Goal: Task Accomplishment & Management: Use online tool/utility

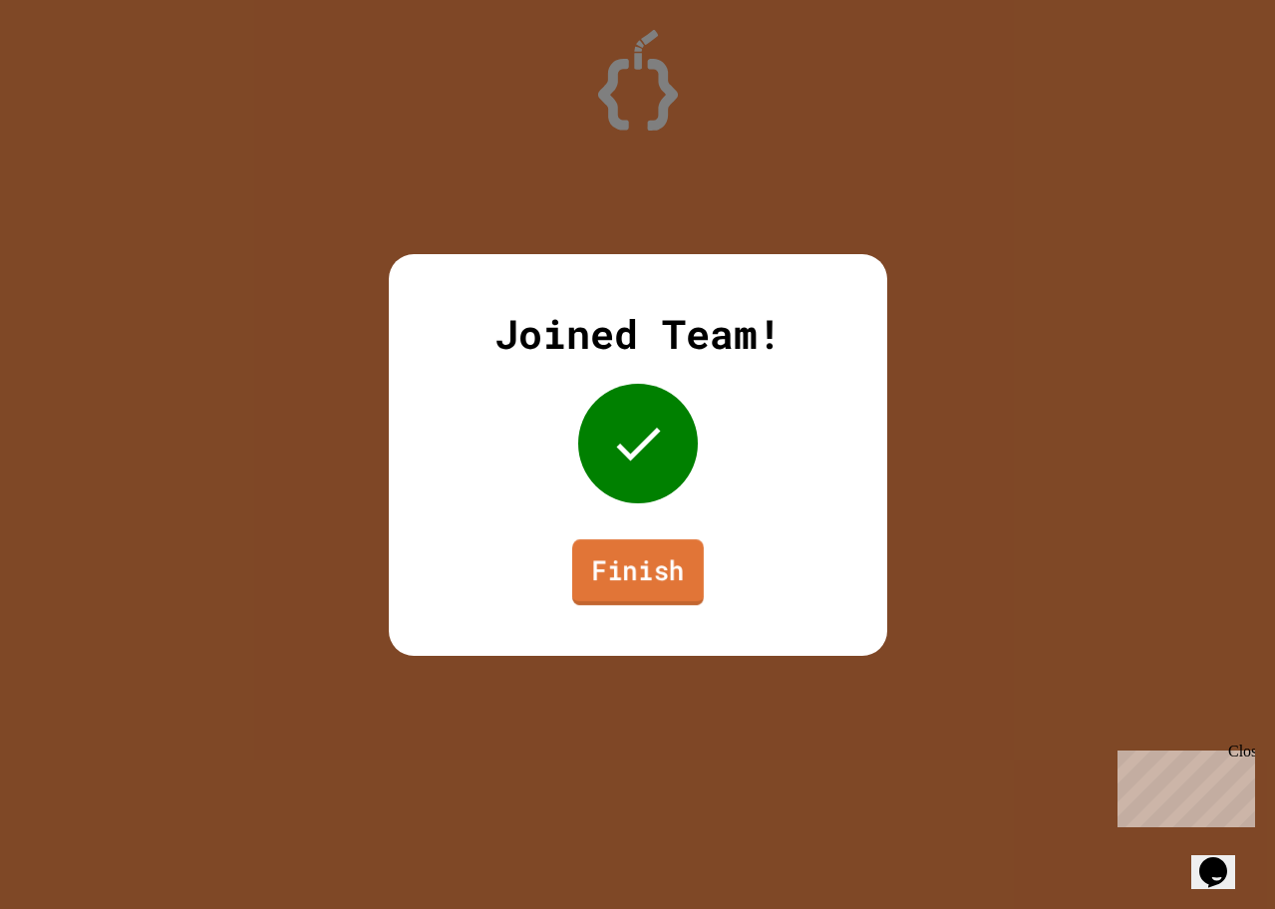
click at [685, 577] on link "Finish" at bounding box center [637, 572] width 132 height 66
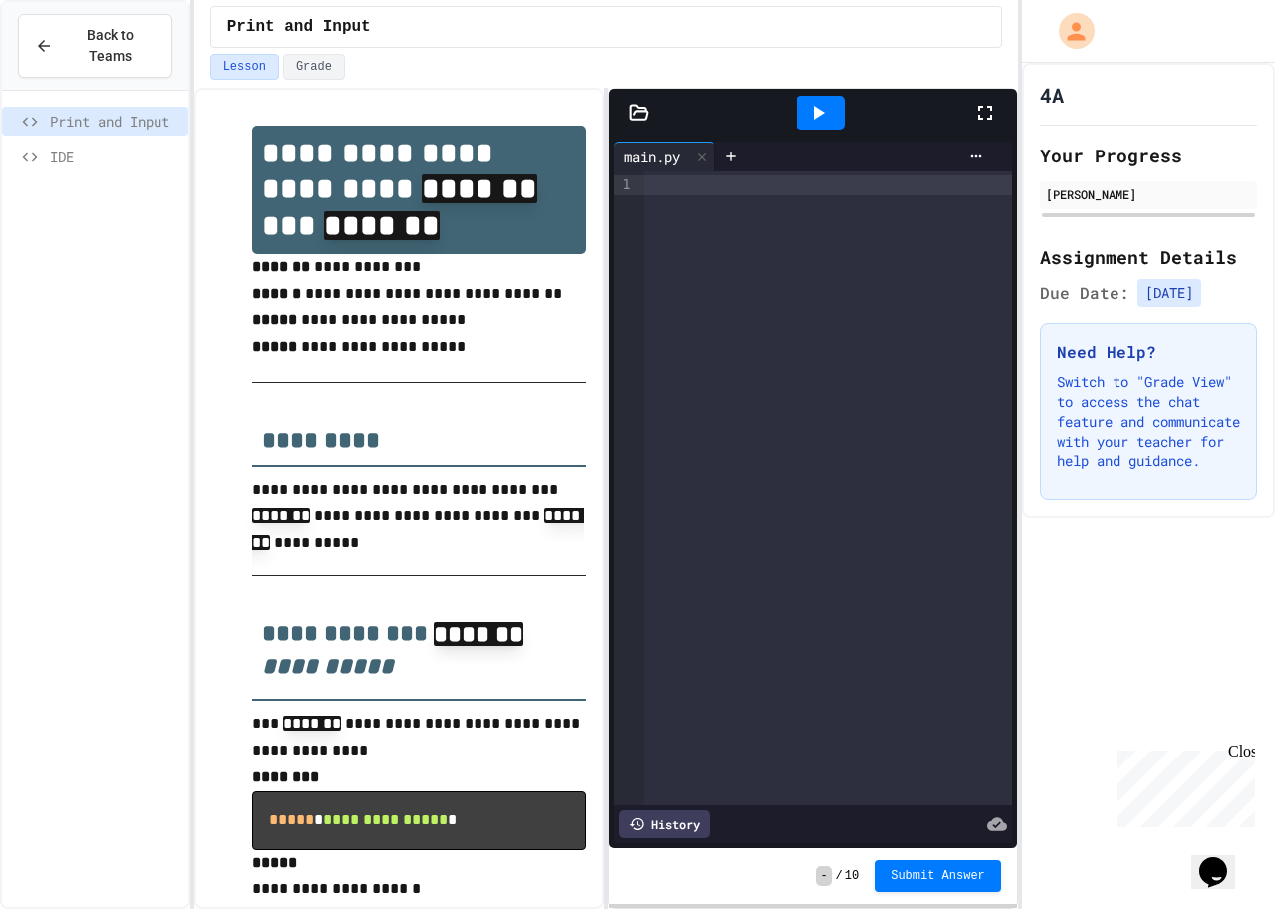
click at [1245, 749] on div "Close" at bounding box center [1240, 754] width 25 height 25
click at [1201, 298] on span "[DATE]" at bounding box center [1169, 293] width 64 height 28
drag, startPoint x: 1100, startPoint y: 472, endPoint x: 1082, endPoint y: 523, distance: 53.9
click at [1082, 518] on div "4A Your Progress [PERSON_NAME] Assignment Details Due Date: [DATE] Need Help? S…" at bounding box center [1148, 290] width 253 height 455
click at [1042, 549] on div "4A Your Progress [PERSON_NAME] Assignment Details Due Date: [DATE] Need Help? S…" at bounding box center [1148, 486] width 253 height 846
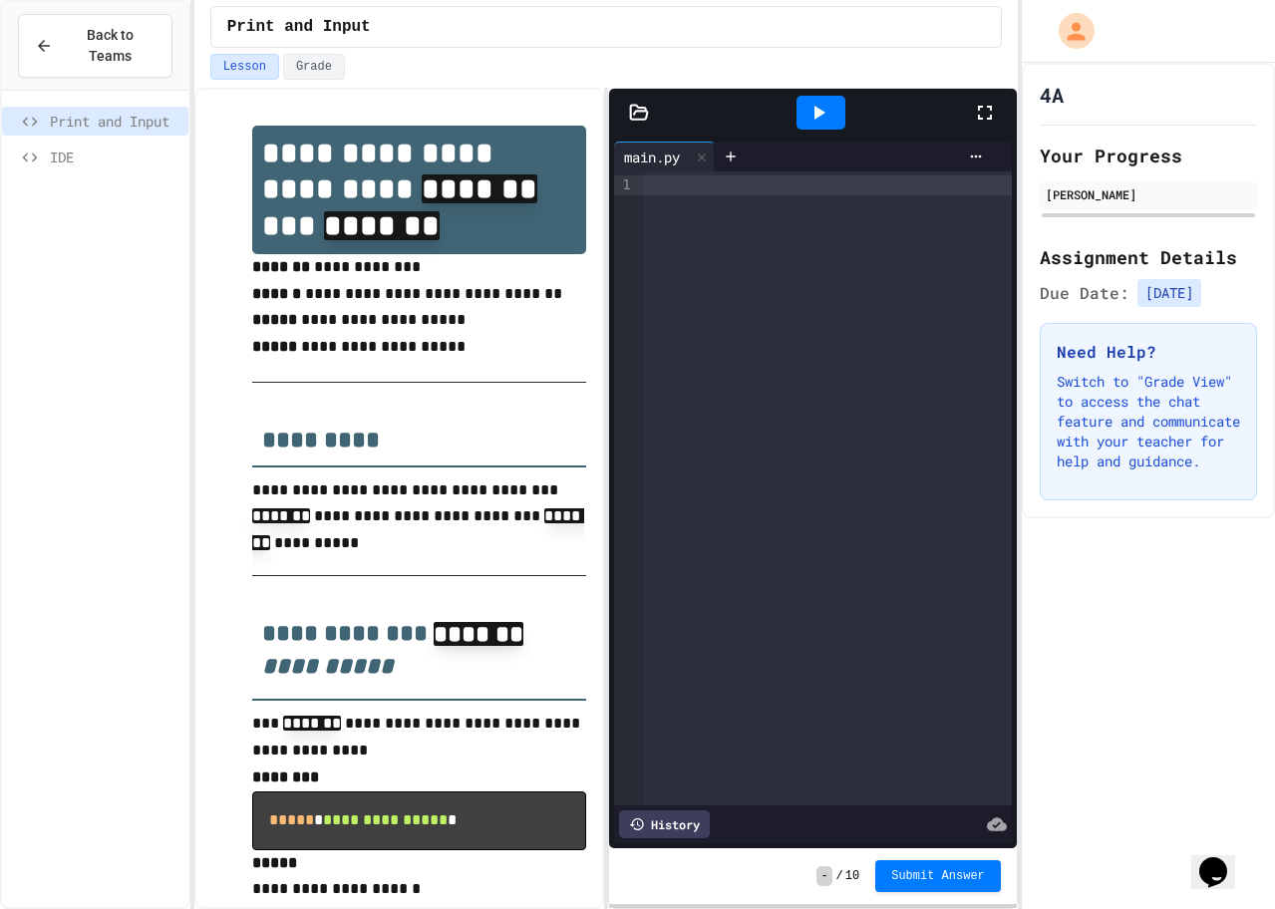
drag, startPoint x: 689, startPoint y: 695, endPoint x: 680, endPoint y: 688, distance: 11.4
click at [683, 688] on div at bounding box center [828, 488] width 368 height 634
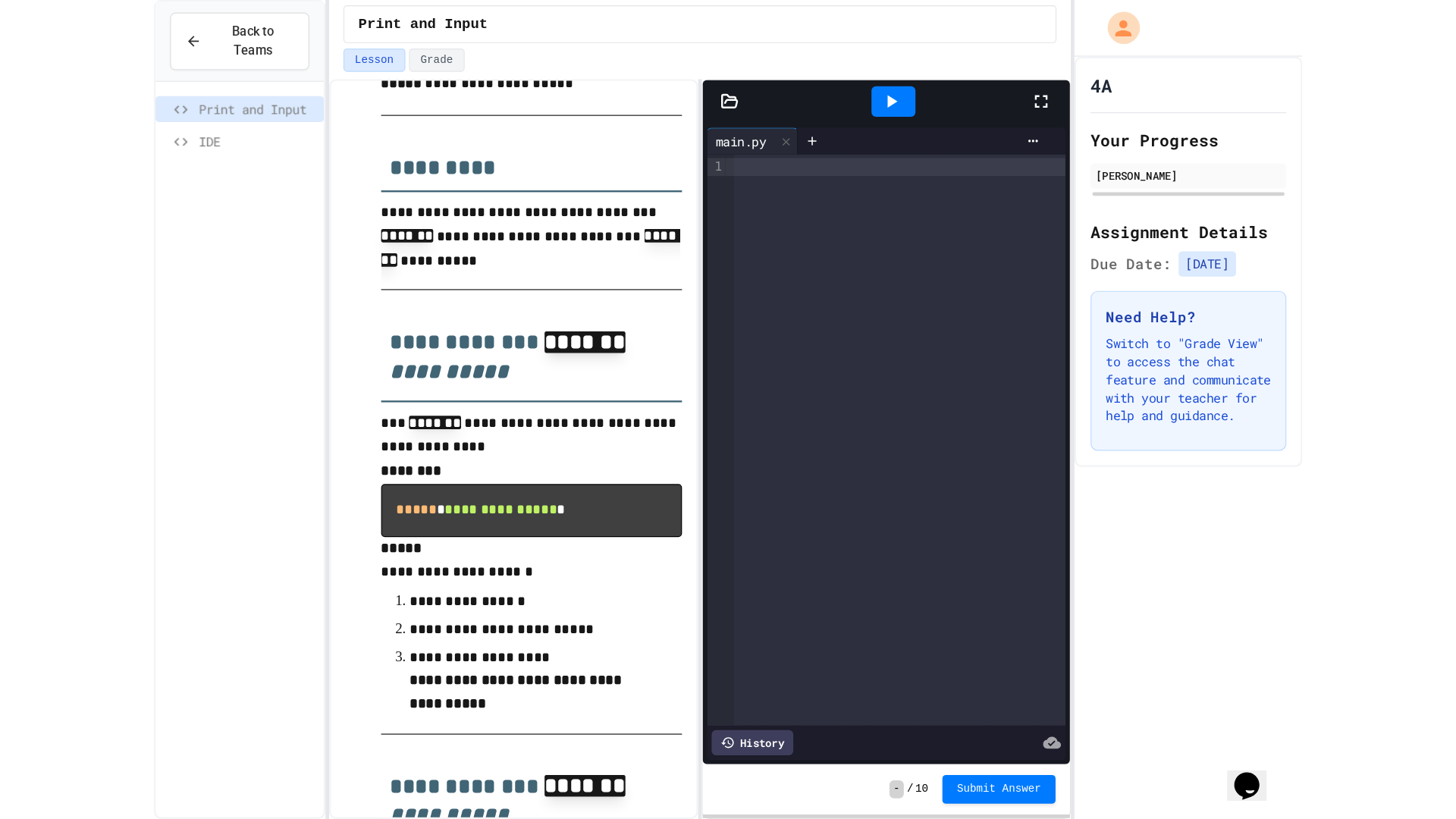
scroll to position [228, 0]
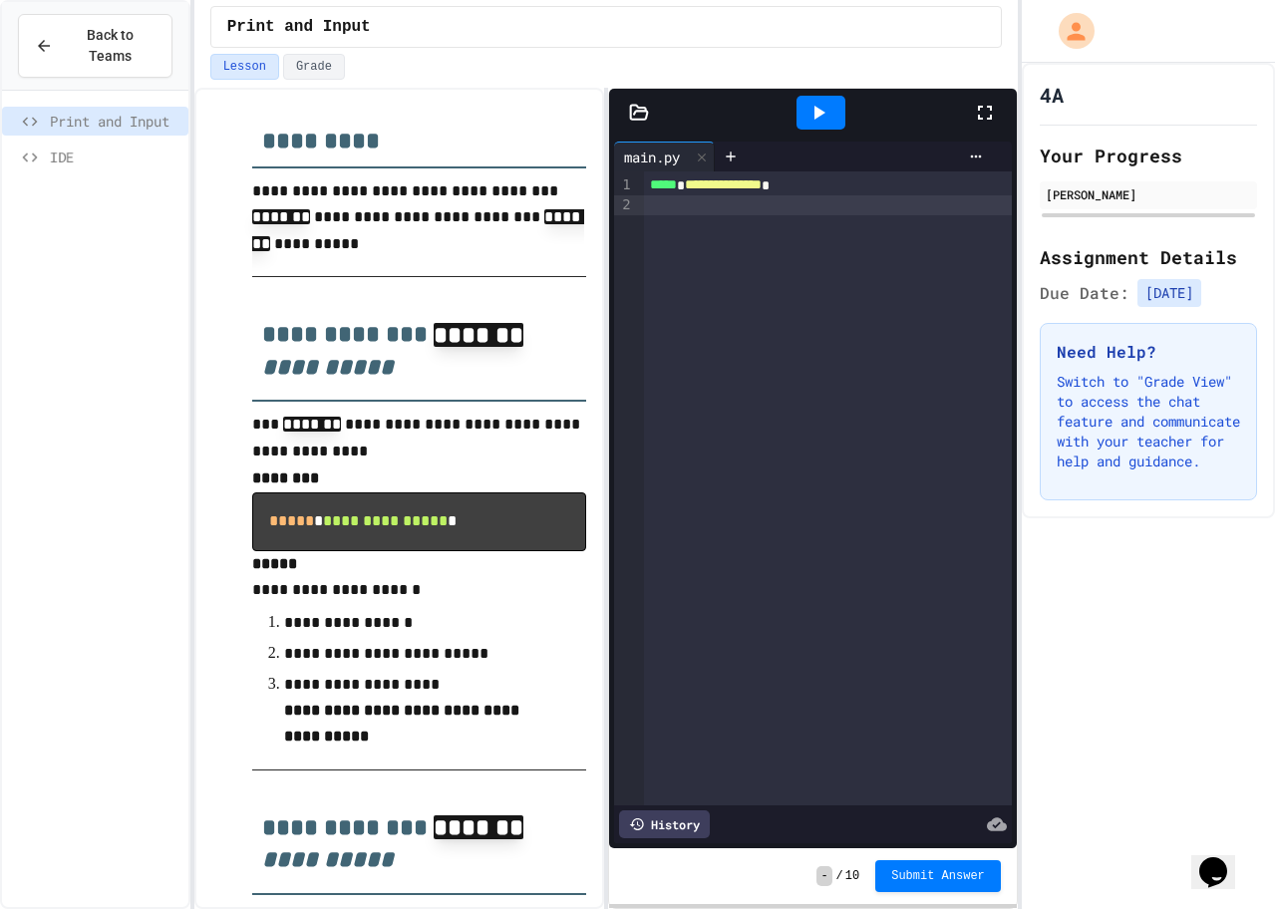
click at [989, 105] on icon at bounding box center [985, 113] width 24 height 24
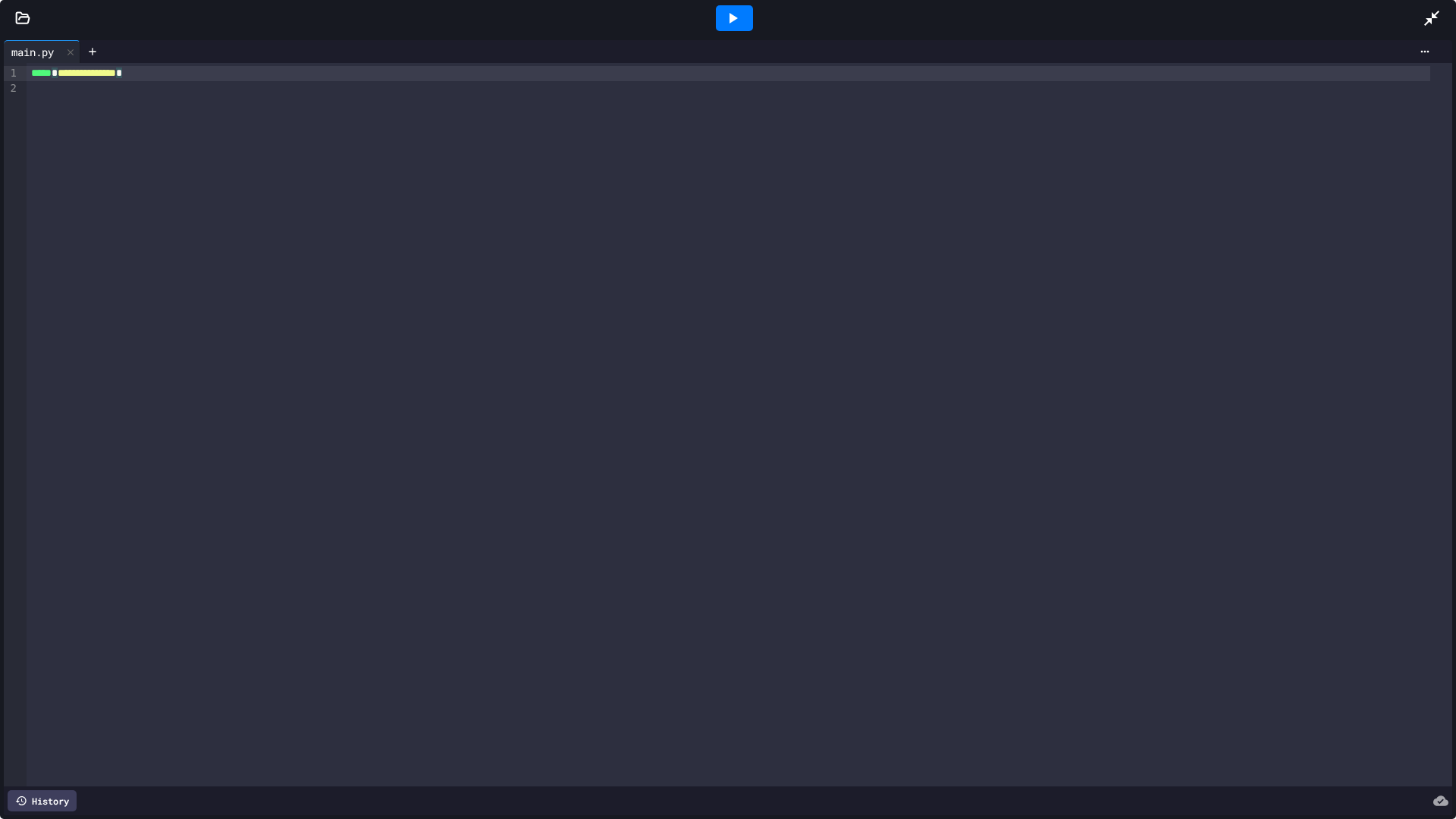
click at [195, 76] on div "**********" at bounding box center [728, 74] width 1403 height 15
click at [970, 20] on icon at bounding box center [1432, 18] width 15 height 15
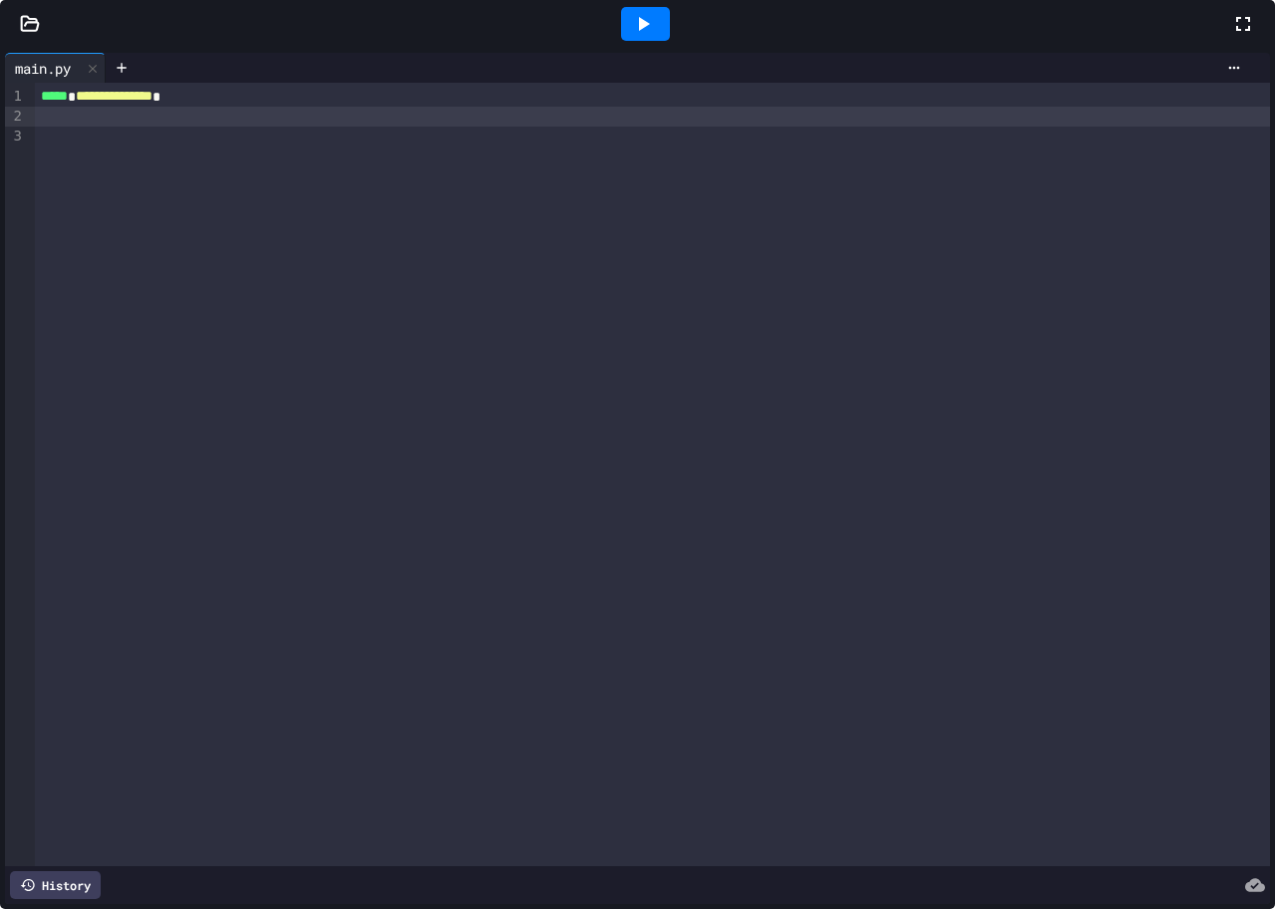
scroll to position [471, 0]
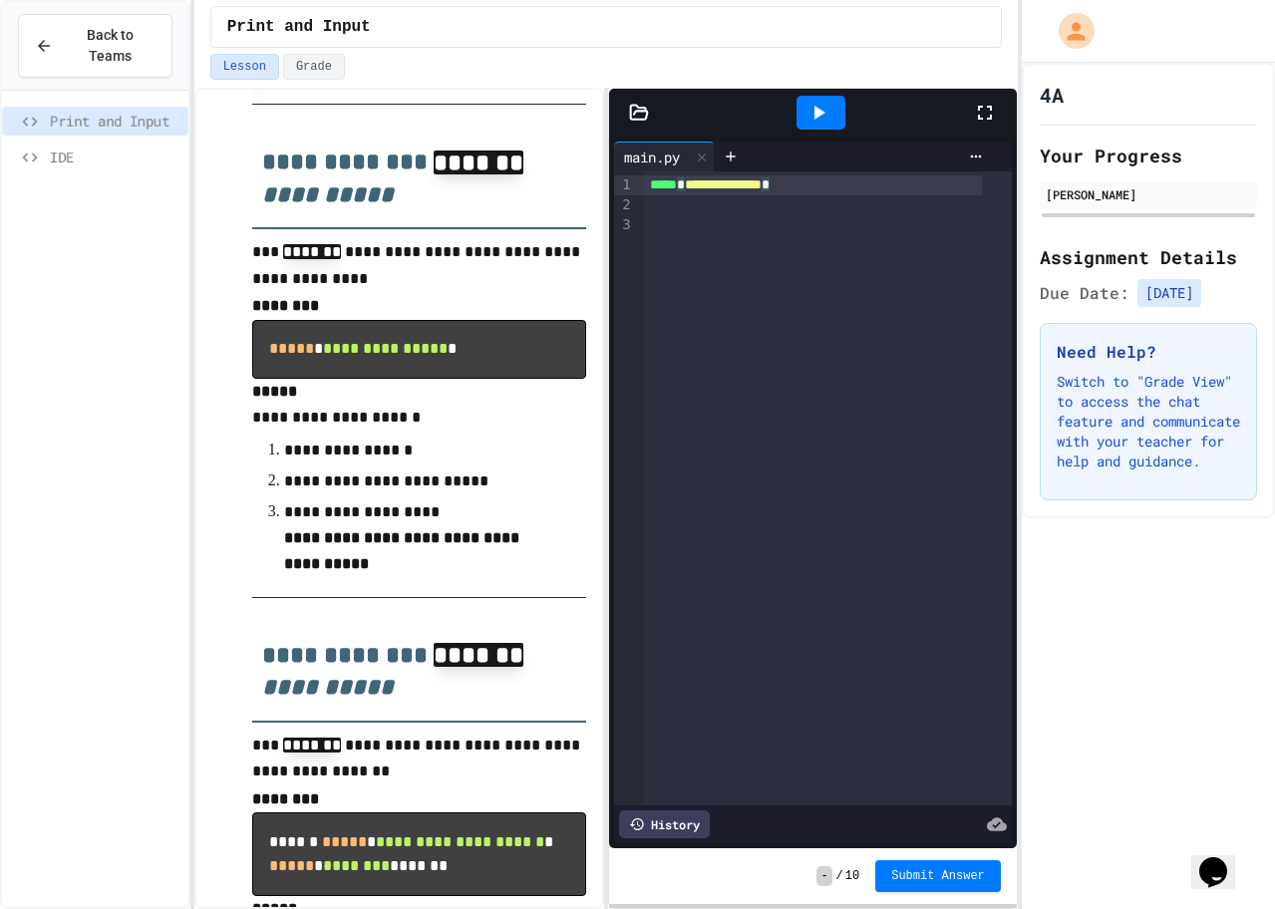
click at [834, 189] on div "**********" at bounding box center [813, 185] width 338 height 20
click at [833, 185] on div "**********" at bounding box center [813, 185] width 338 height 20
click at [711, 187] on span "********" at bounding box center [706, 184] width 42 height 14
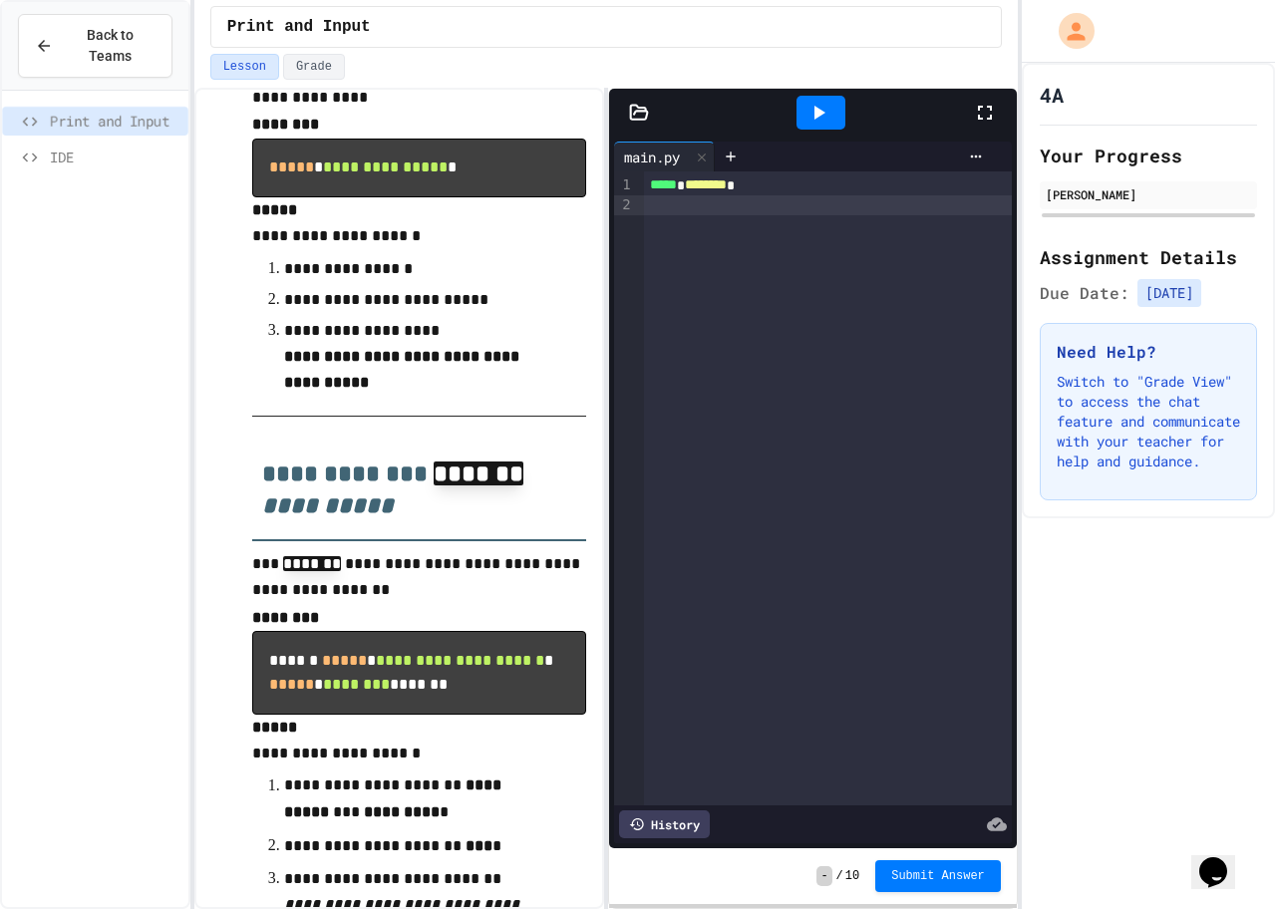
scroll to position [671, 0]
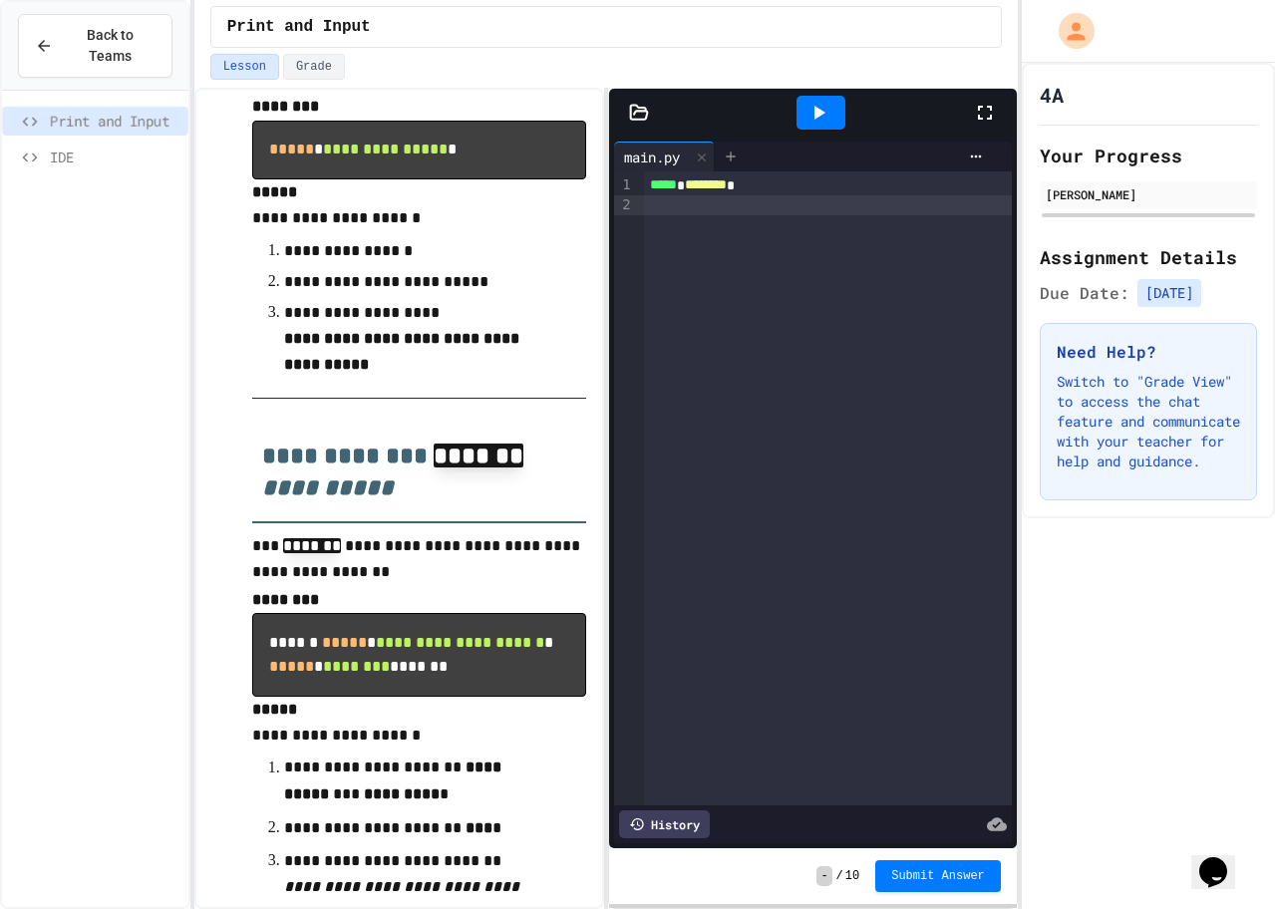
click at [733, 146] on div at bounding box center [731, 157] width 32 height 30
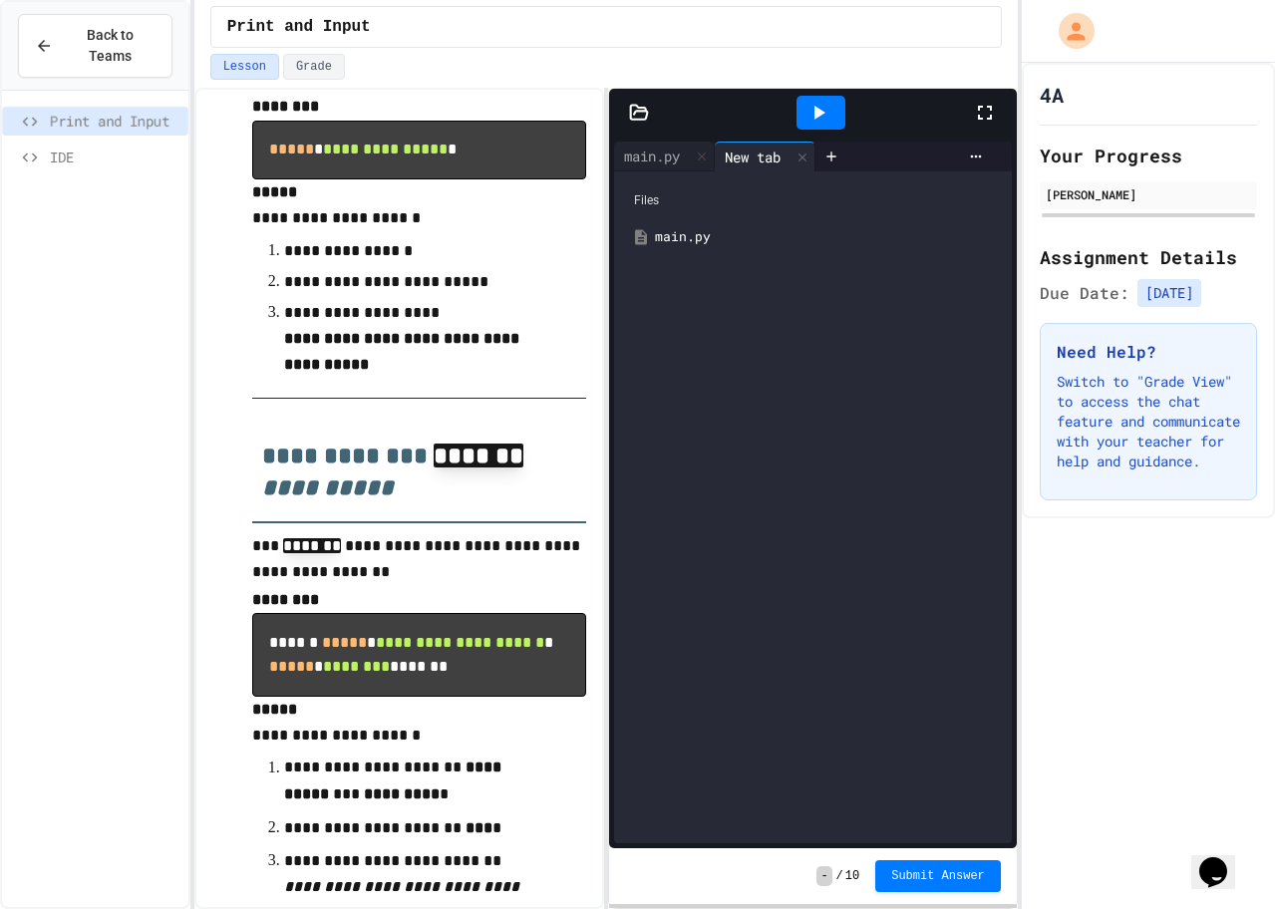
click at [689, 240] on div "main.py" at bounding box center [827, 237] width 345 height 20
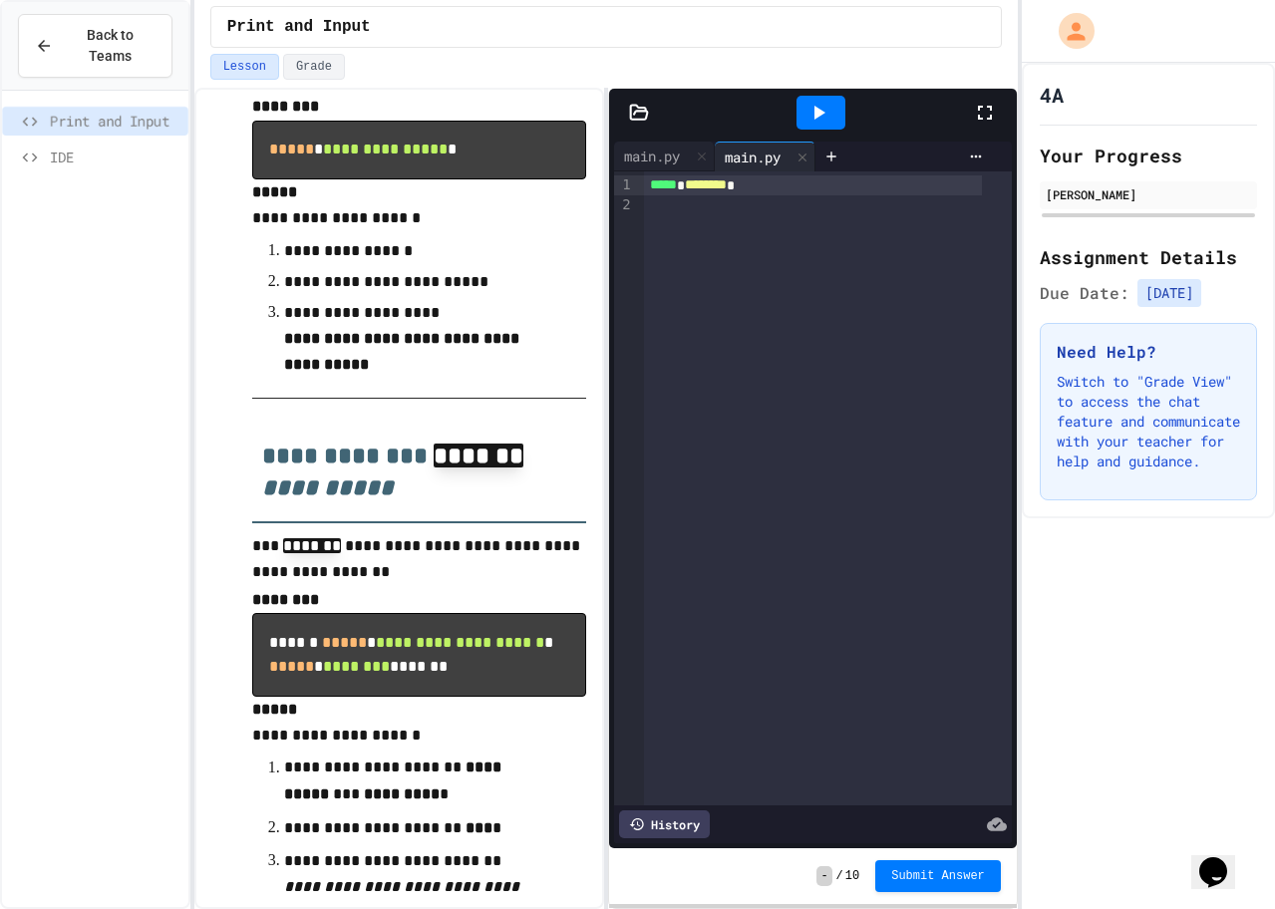
click at [718, 157] on div "main.py" at bounding box center [753, 156] width 76 height 21
click at [703, 167] on div at bounding box center [702, 156] width 24 height 29
click at [825, 112] on icon at bounding box center [818, 113] width 24 height 24
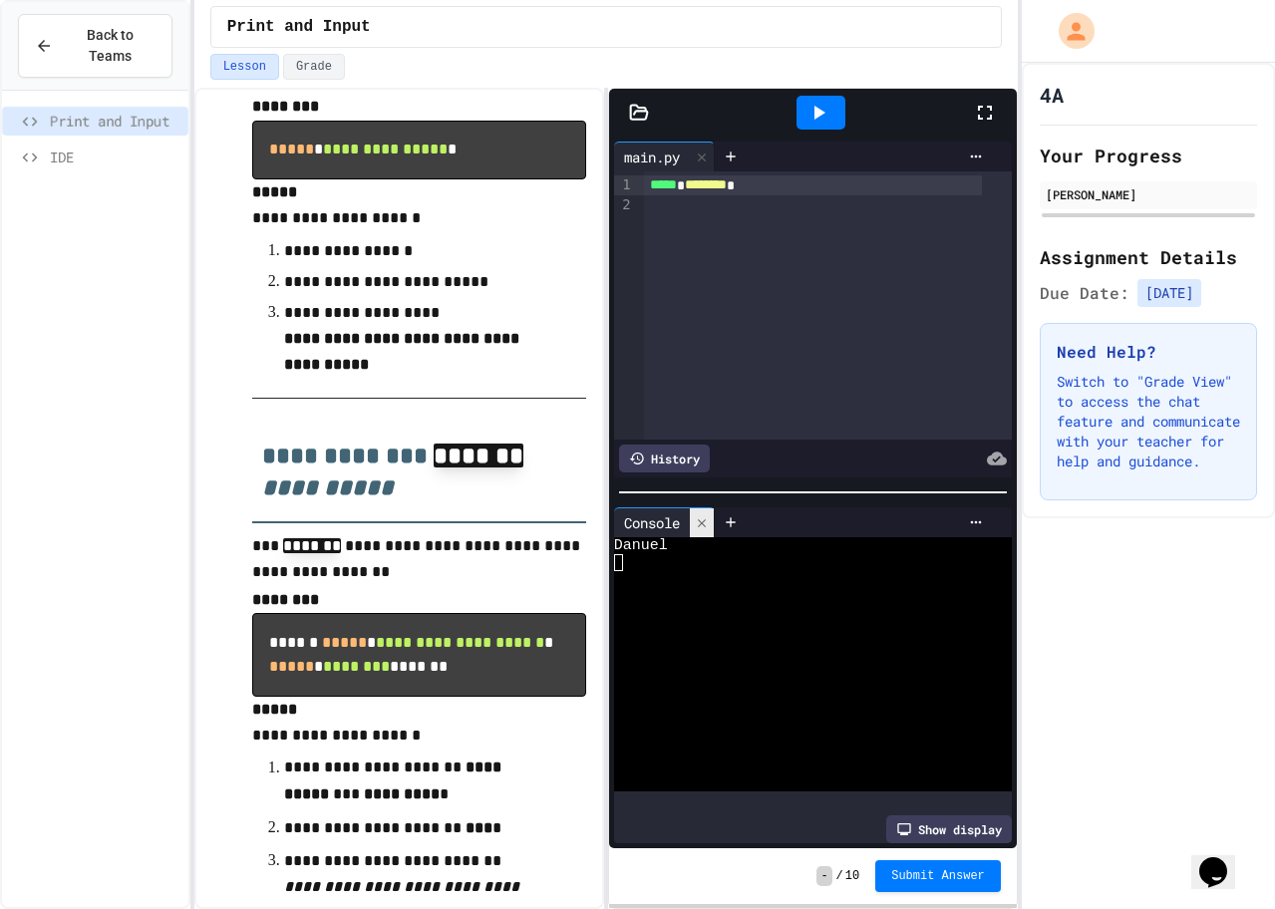
click at [707, 516] on icon at bounding box center [702, 523] width 14 height 14
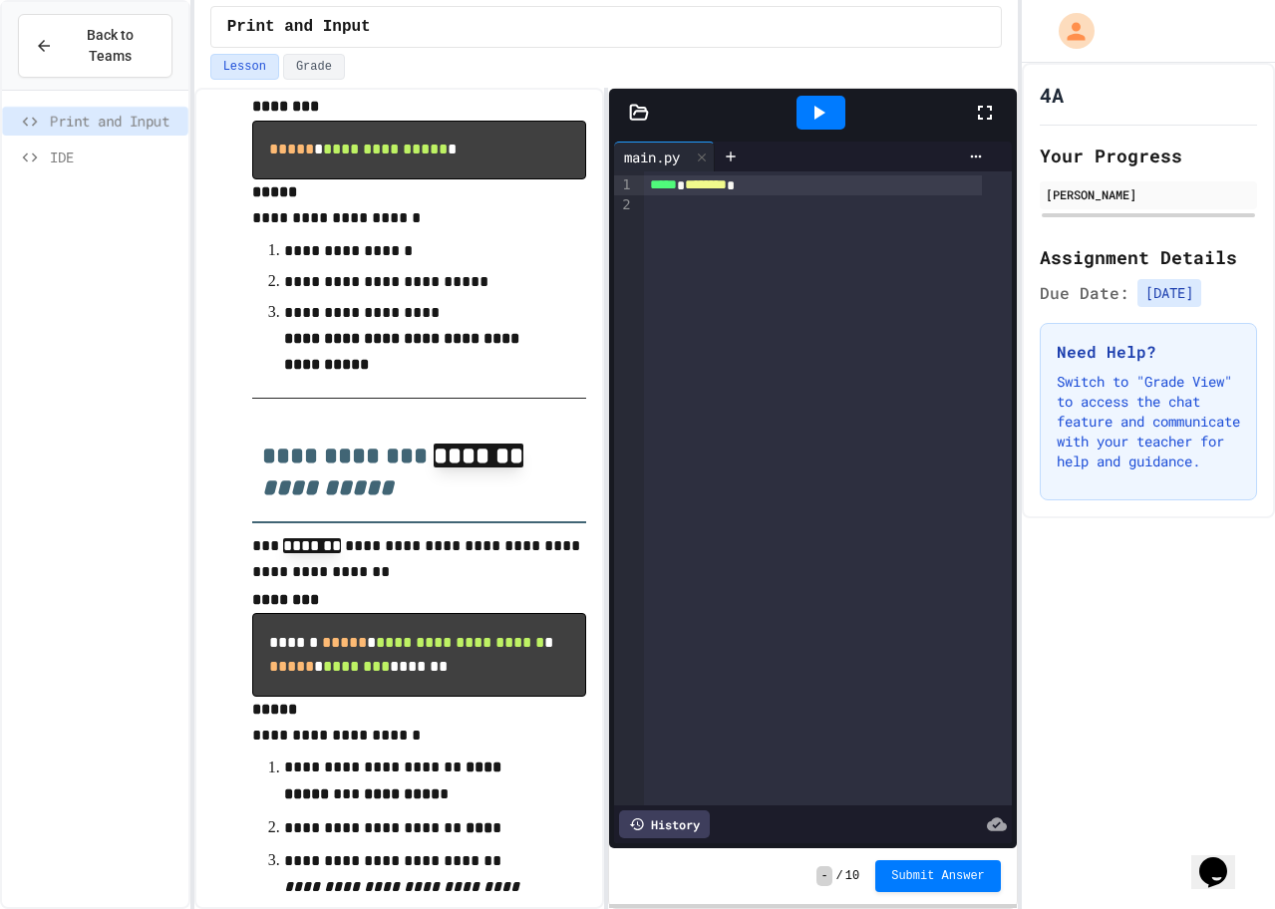
click at [804, 123] on div at bounding box center [820, 113] width 49 height 34
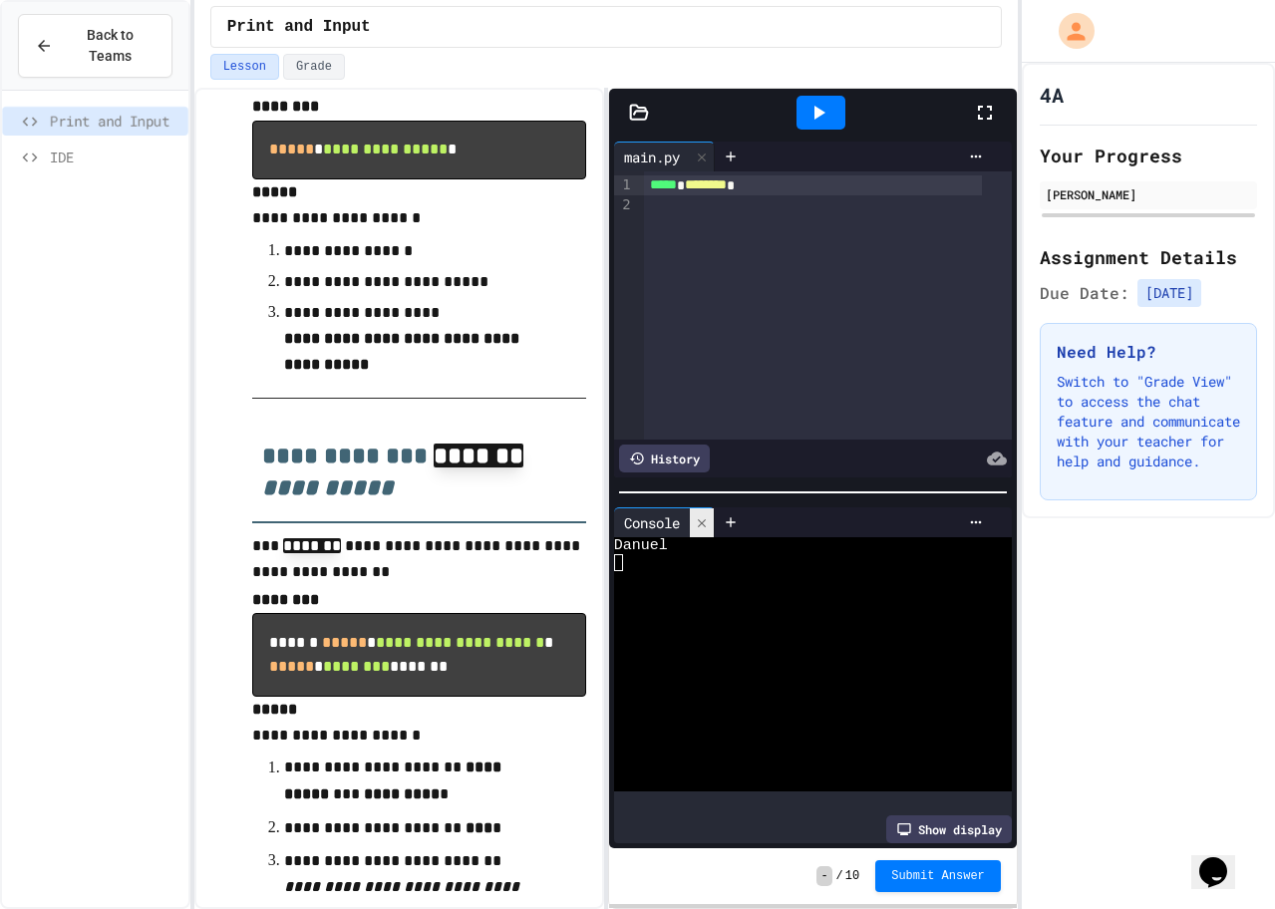
click at [709, 518] on icon at bounding box center [702, 523] width 14 height 14
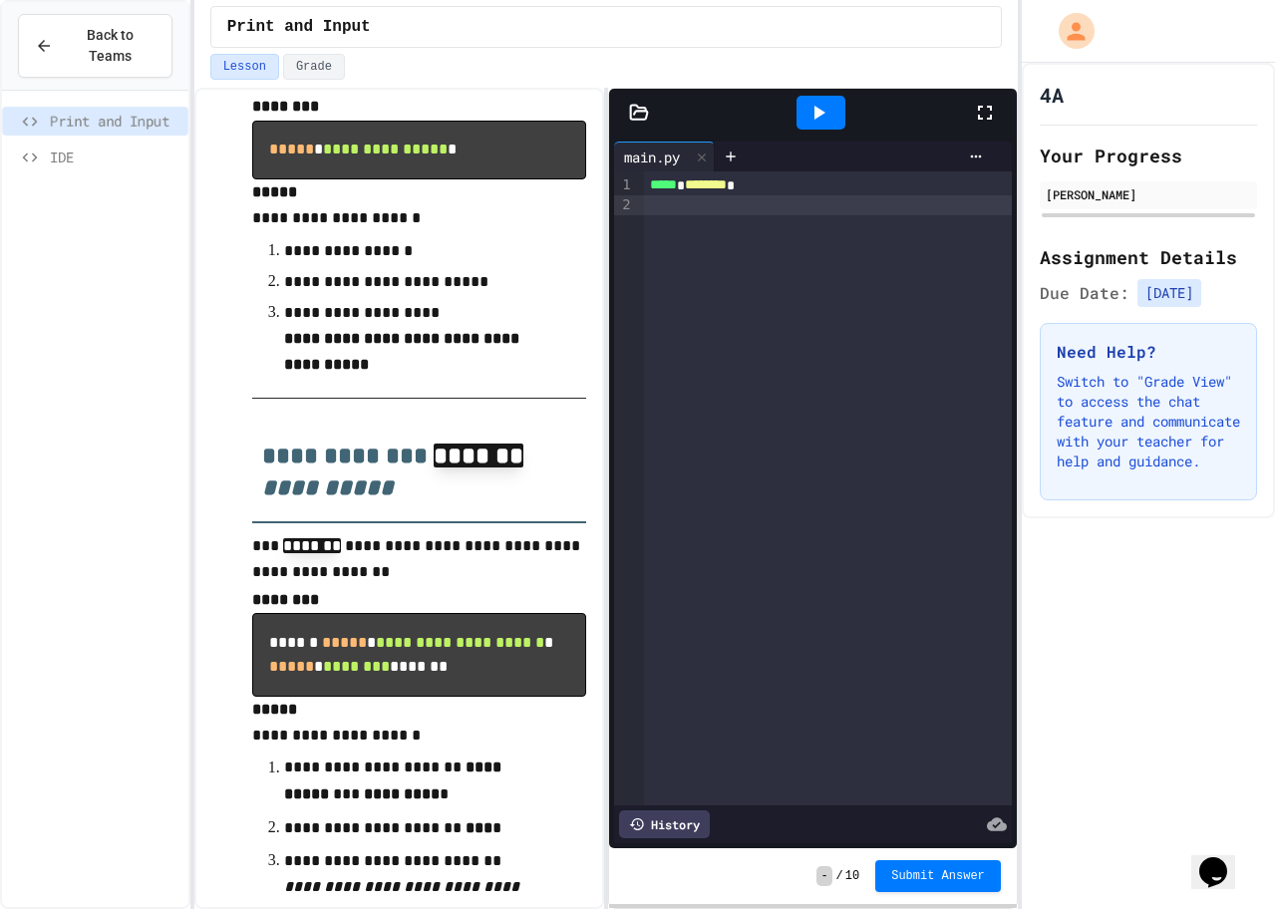
click at [657, 213] on div at bounding box center [828, 205] width 368 height 20
click at [821, 109] on icon at bounding box center [818, 113] width 24 height 24
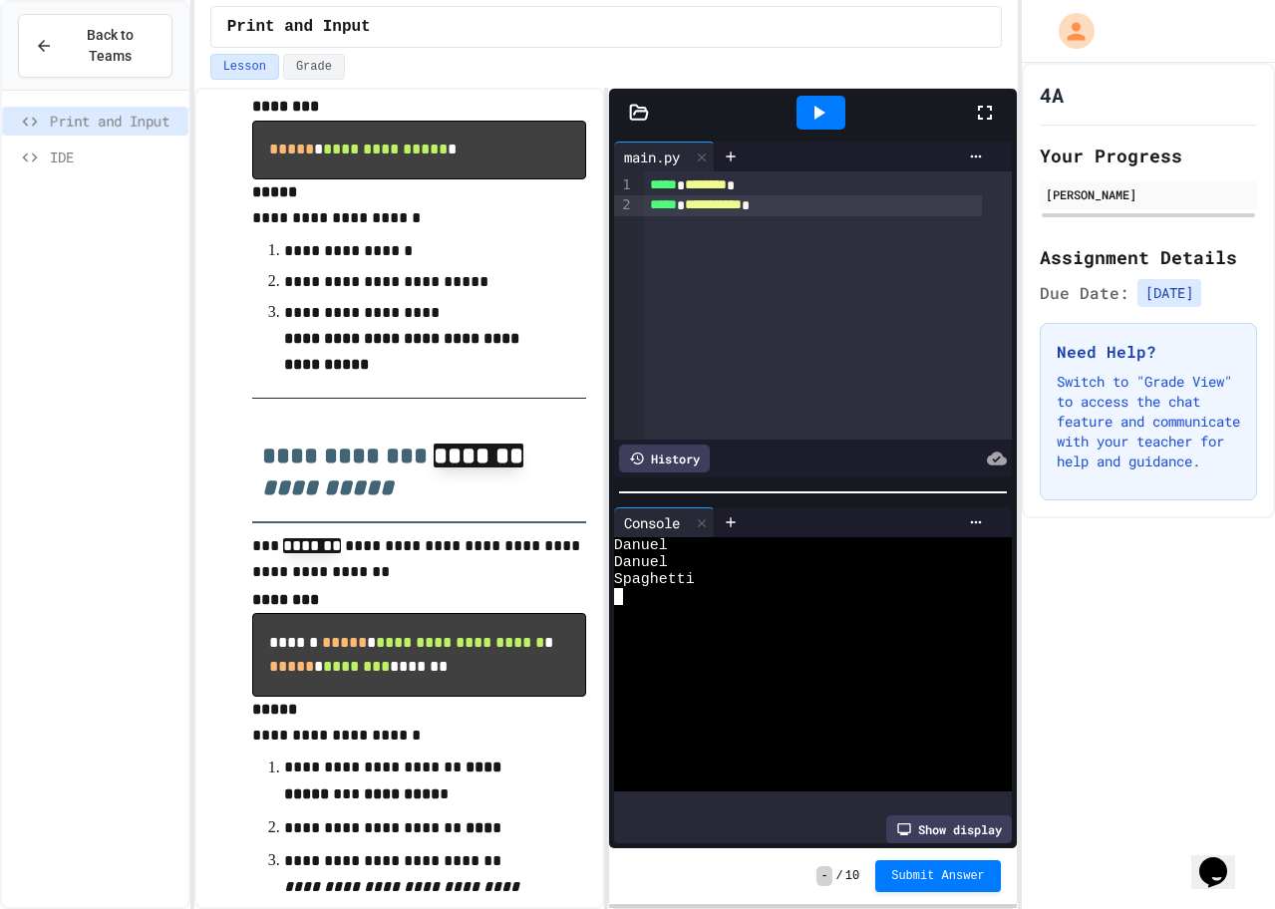
click at [679, 554] on div "Danuel" at bounding box center [798, 562] width 368 height 17
click at [708, 516] on icon at bounding box center [702, 523] width 14 height 14
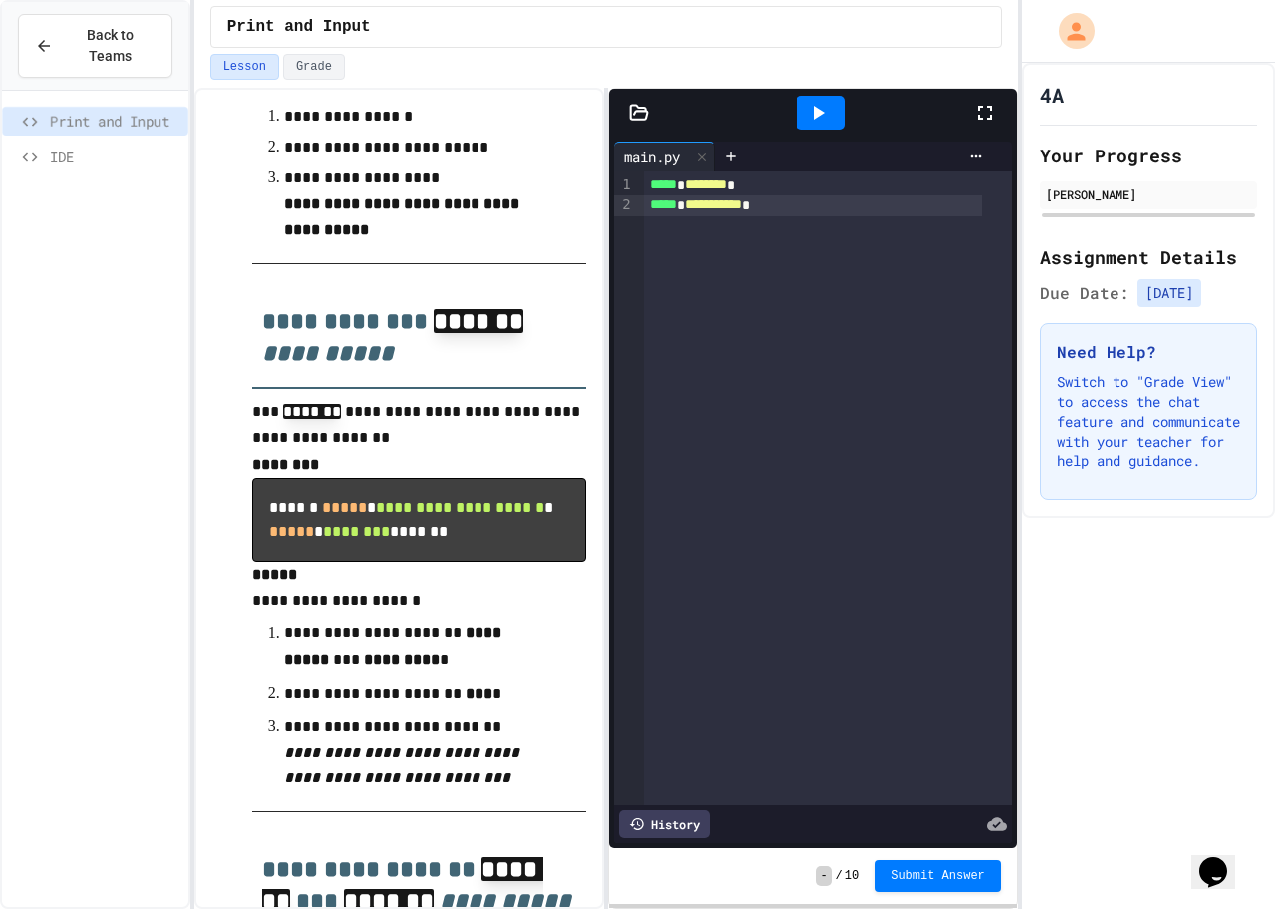
scroll to position [770, 0]
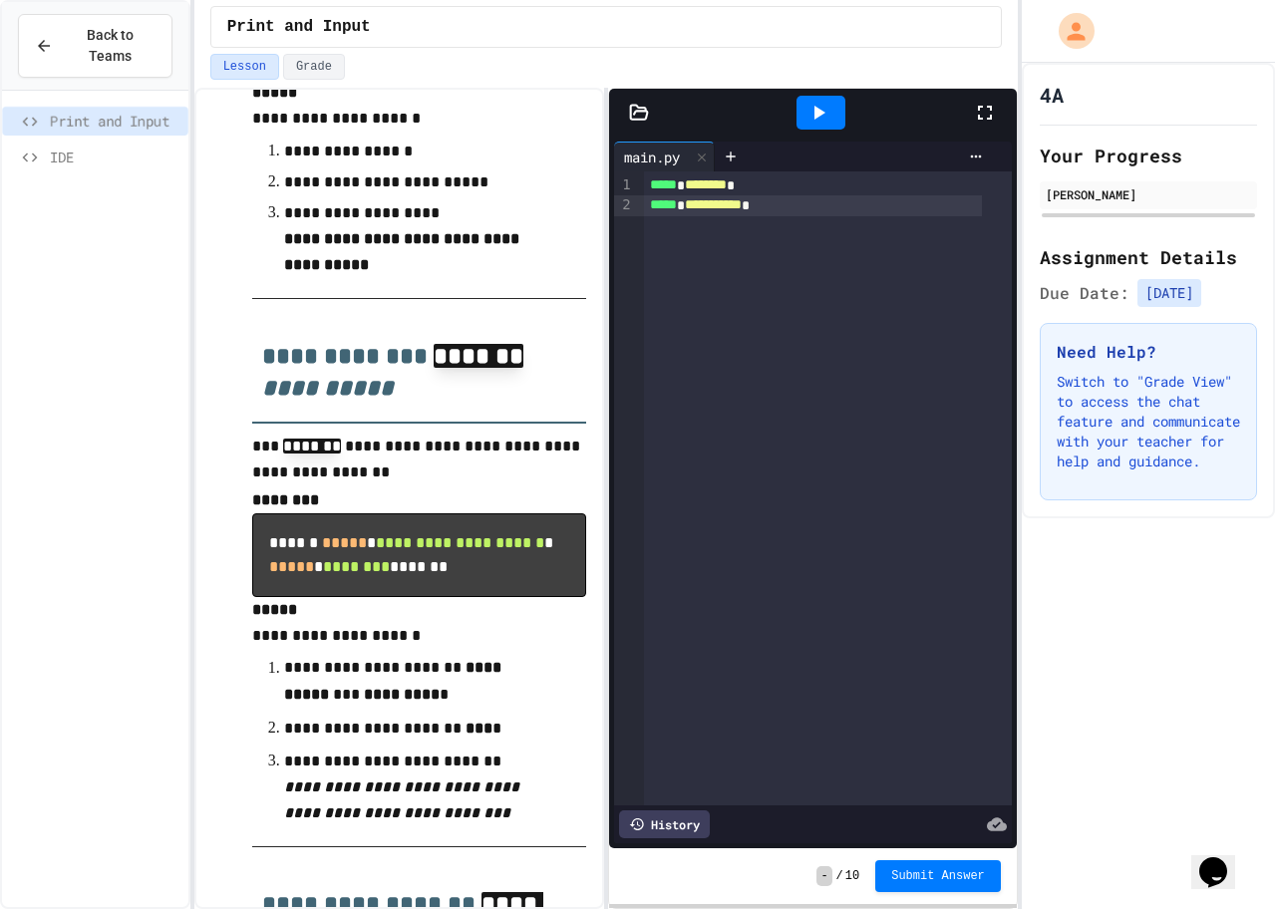
click at [827, 98] on div at bounding box center [820, 113] width 49 height 34
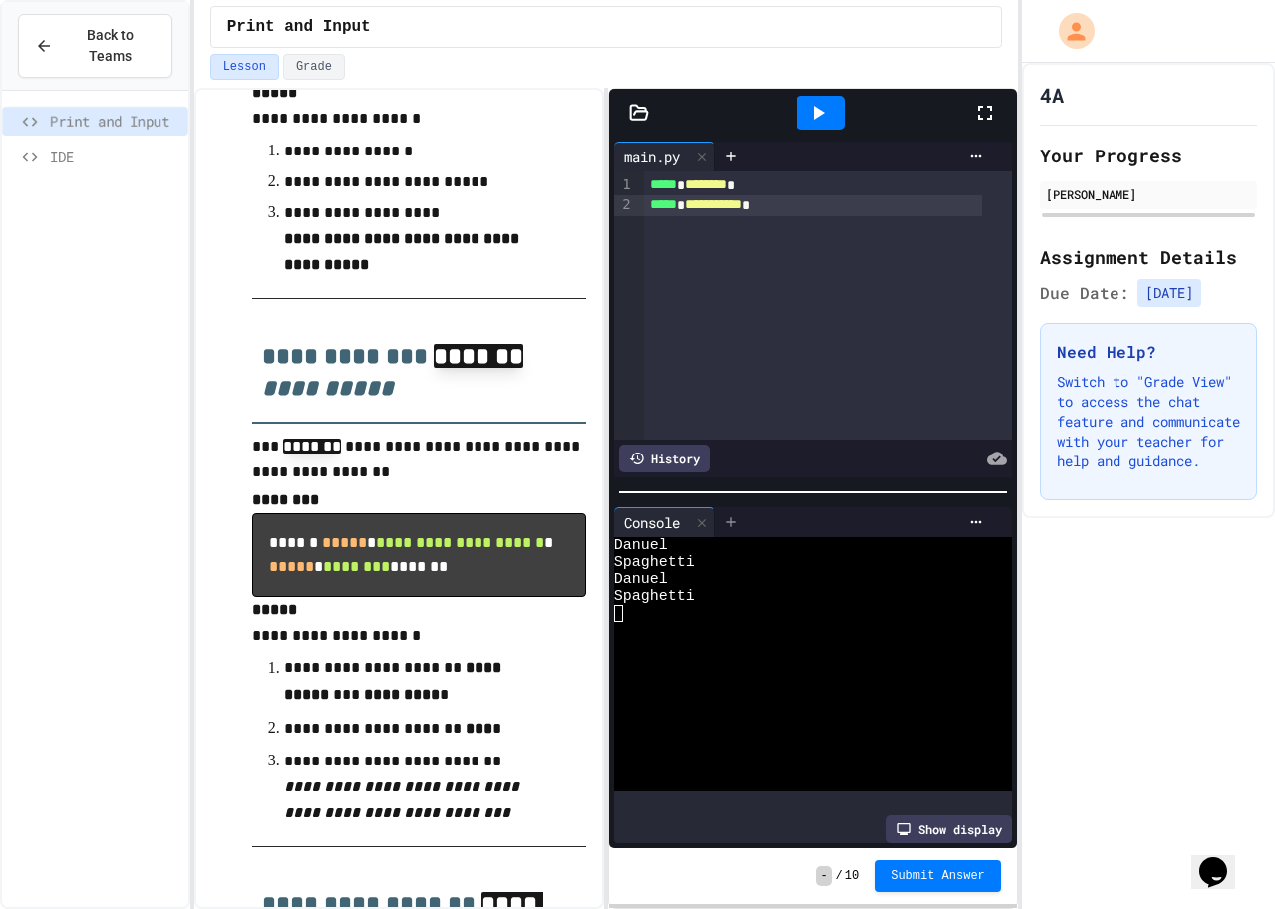
click at [727, 514] on icon at bounding box center [731, 522] width 16 height 16
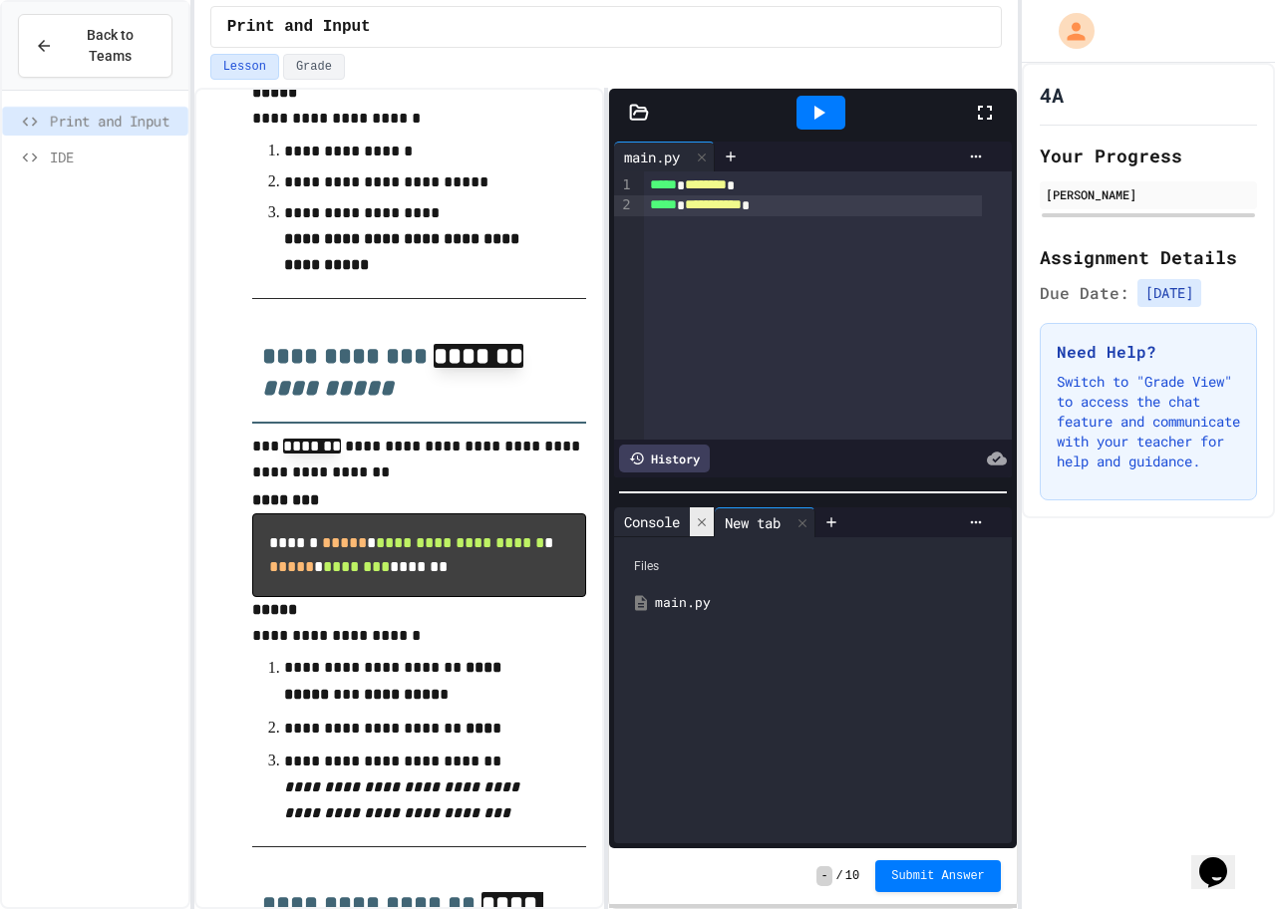
click at [706, 515] on icon at bounding box center [702, 522] width 14 height 14
click at [678, 585] on div "main.py" at bounding box center [813, 603] width 378 height 36
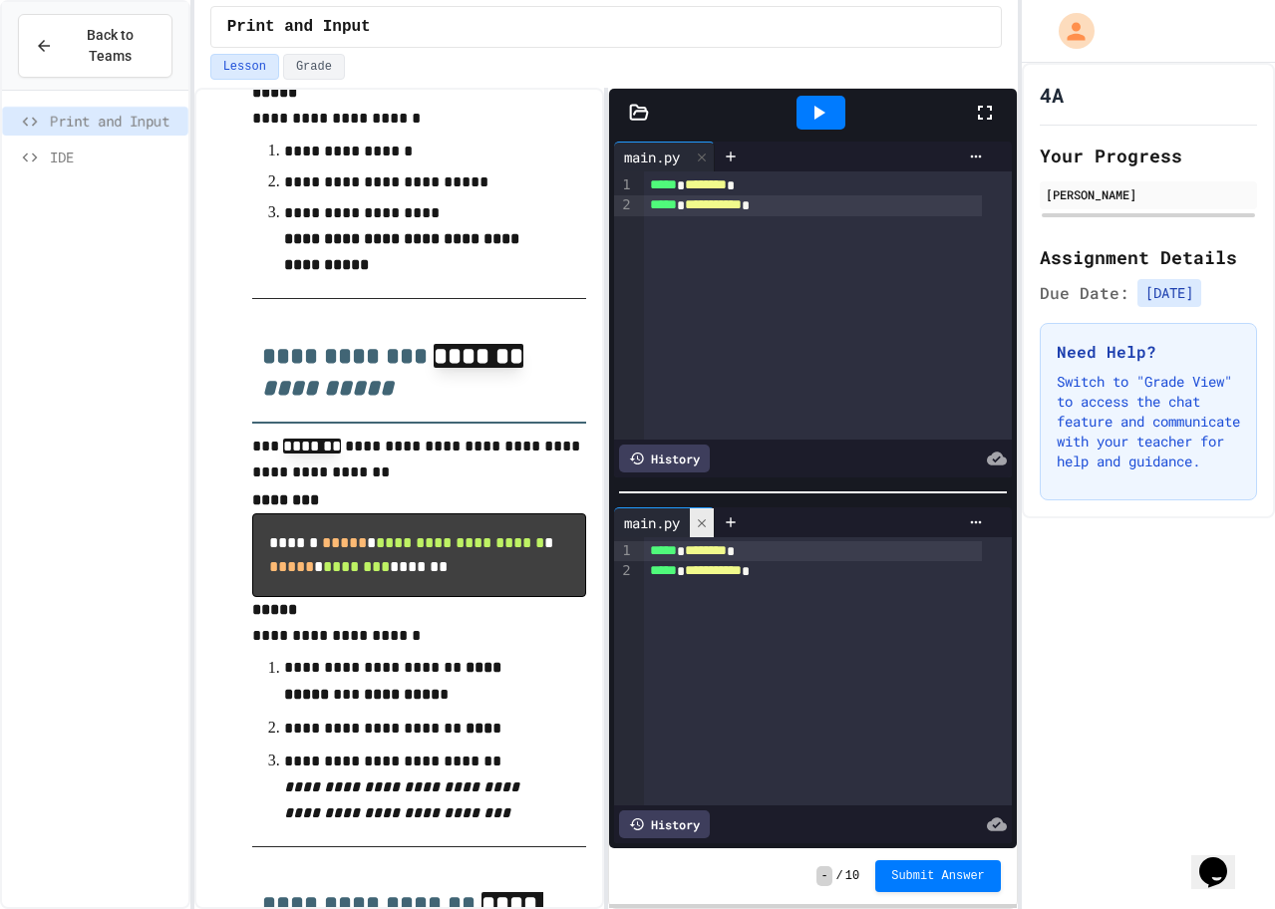
click at [704, 516] on icon at bounding box center [702, 523] width 14 height 14
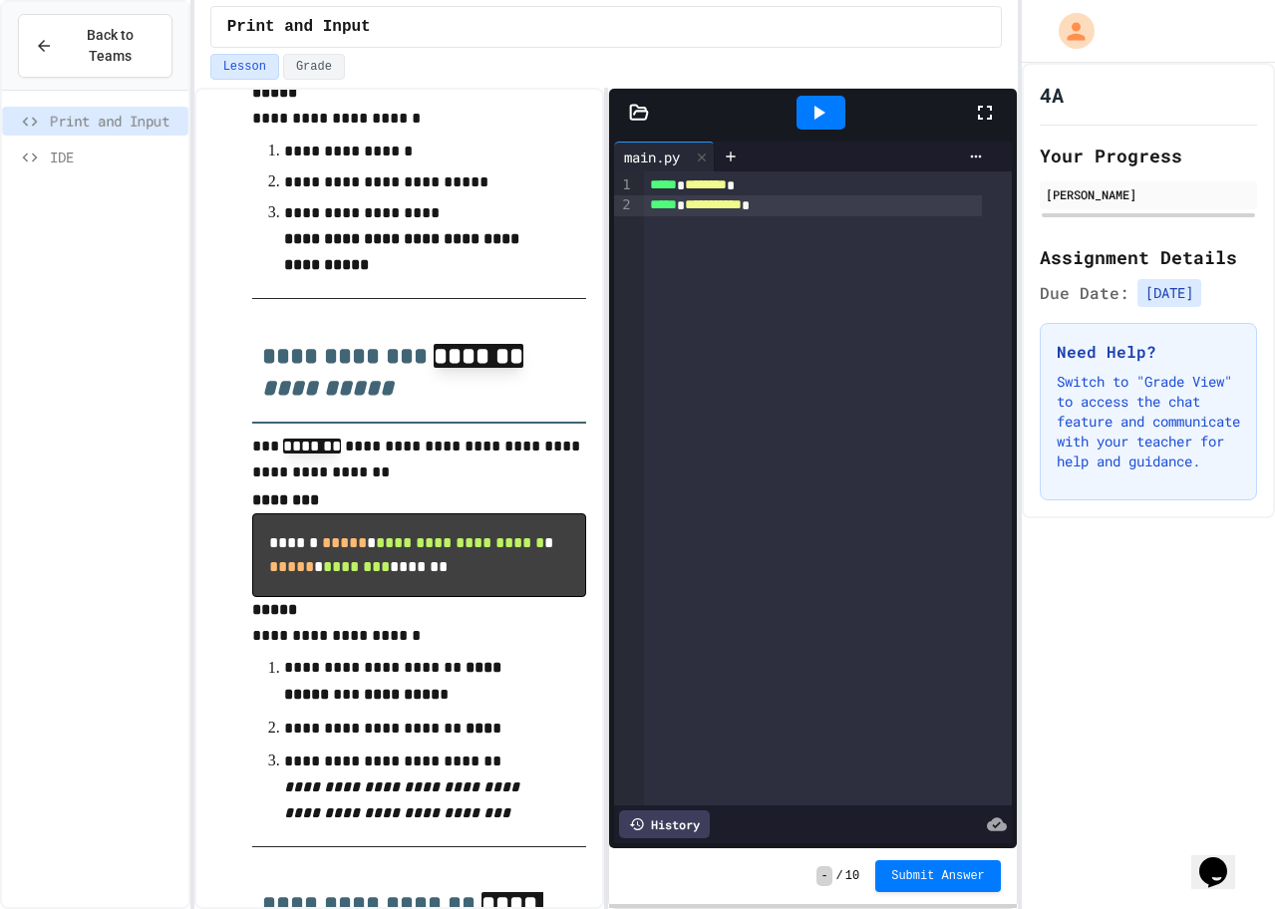
click at [805, 106] on div at bounding box center [820, 113] width 49 height 34
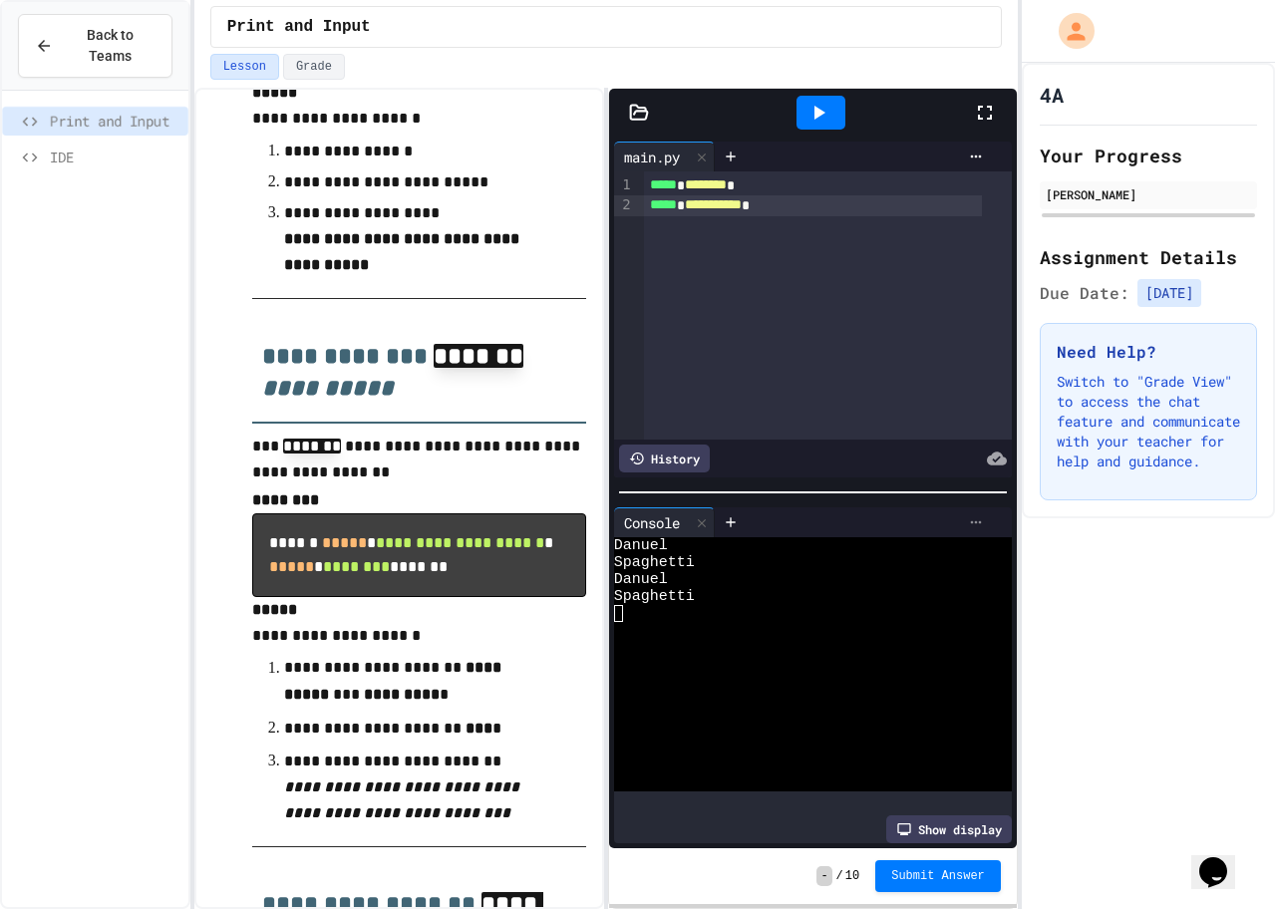
click at [968, 519] on icon at bounding box center [976, 522] width 16 height 16
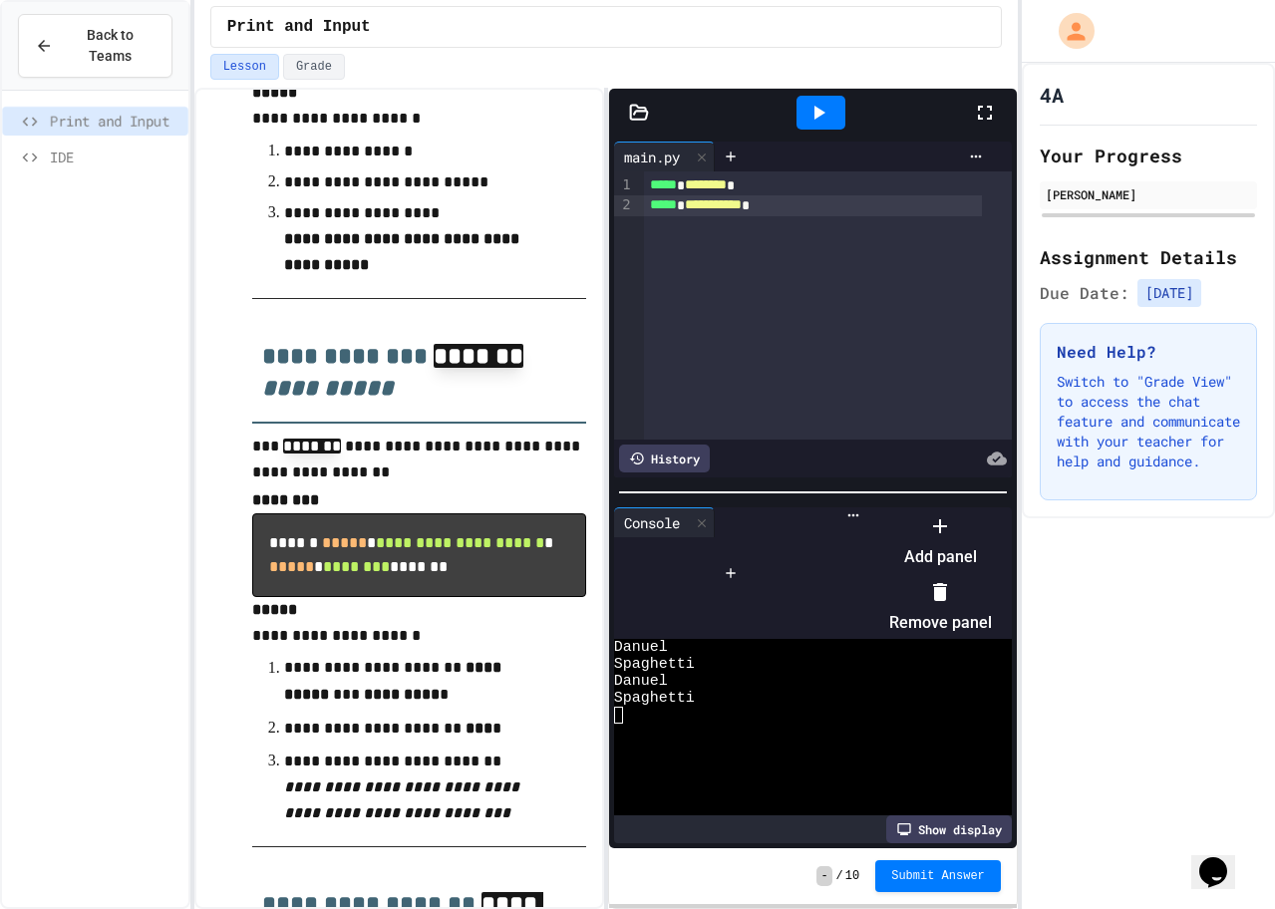
drag, startPoint x: 685, startPoint y: 552, endPoint x: 681, endPoint y: 570, distance: 18.4
click at [869, 509] on div at bounding box center [930, 509] width 123 height 0
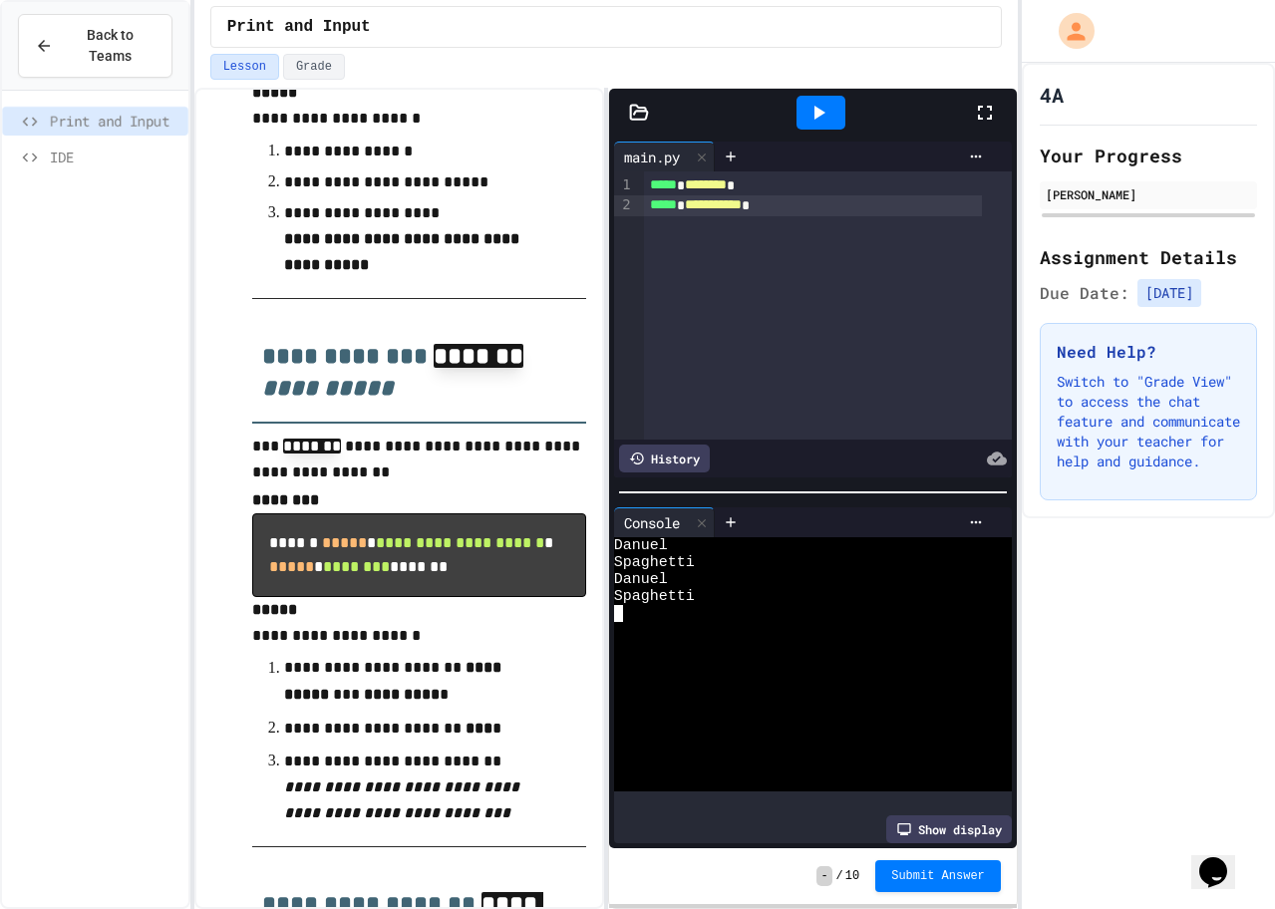
click at [680, 573] on div "Danuel" at bounding box center [798, 579] width 368 height 17
drag, startPoint x: 633, startPoint y: 612, endPoint x: 634, endPoint y: 601, distance: 11.0
click at [634, 605] on div at bounding box center [798, 613] width 368 height 17
click at [615, 605] on textarea "Terminal input" at bounding box center [618, 613] width 9 height 17
click at [703, 520] on icon at bounding box center [702, 523] width 14 height 14
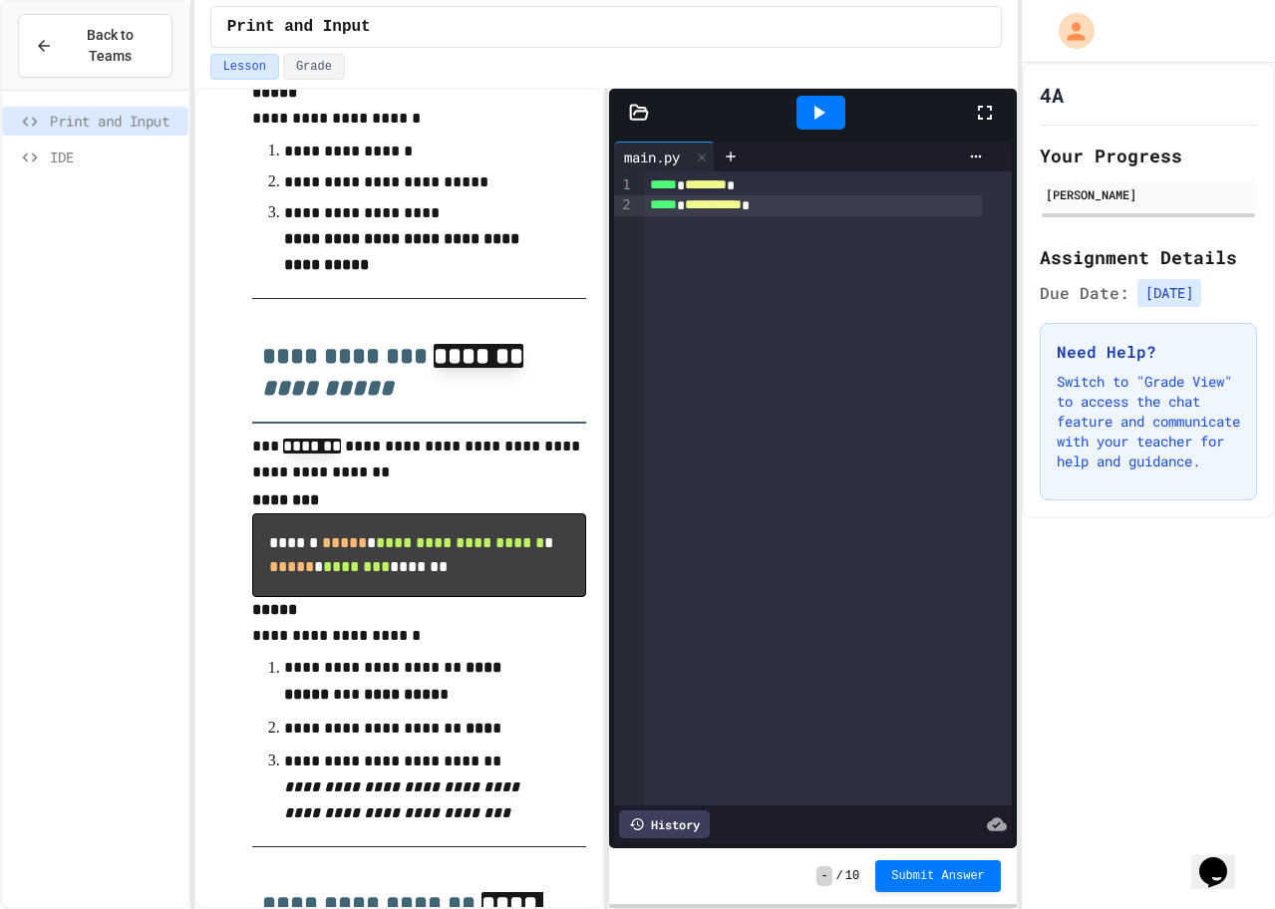
drag, startPoint x: 1049, startPoint y: 107, endPoint x: 1055, endPoint y: 89, distance: 18.9
click at [1054, 89] on h1 "4A" at bounding box center [1051, 95] width 24 height 28
click at [1055, 89] on h1 "4A" at bounding box center [1051, 95] width 24 height 28
drag, startPoint x: 1080, startPoint y: 96, endPoint x: 1063, endPoint y: 104, distance: 18.7
click at [1062, 104] on div "4A" at bounding box center [1147, 95] width 217 height 28
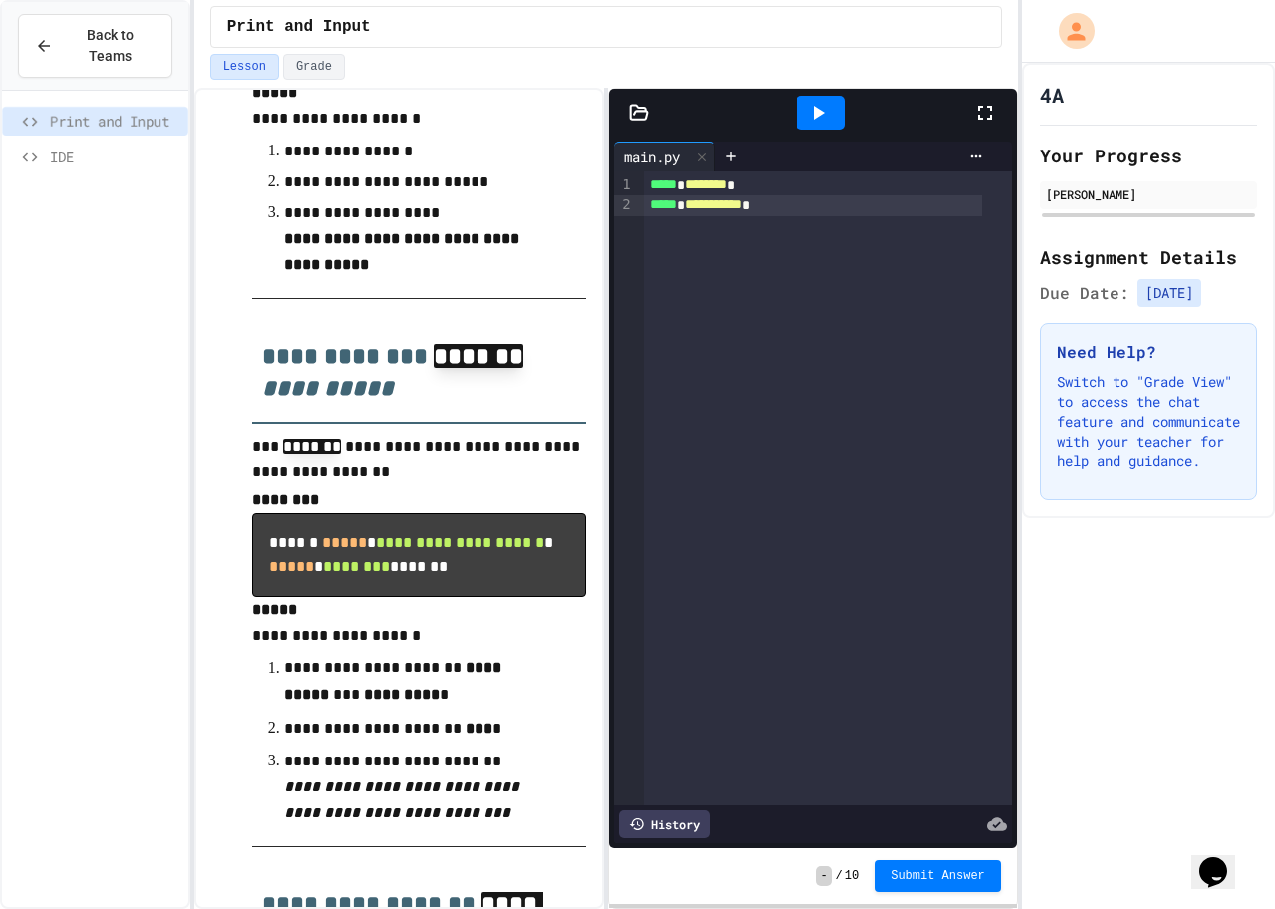
click at [692, 810] on div "History" at bounding box center [664, 824] width 91 height 28
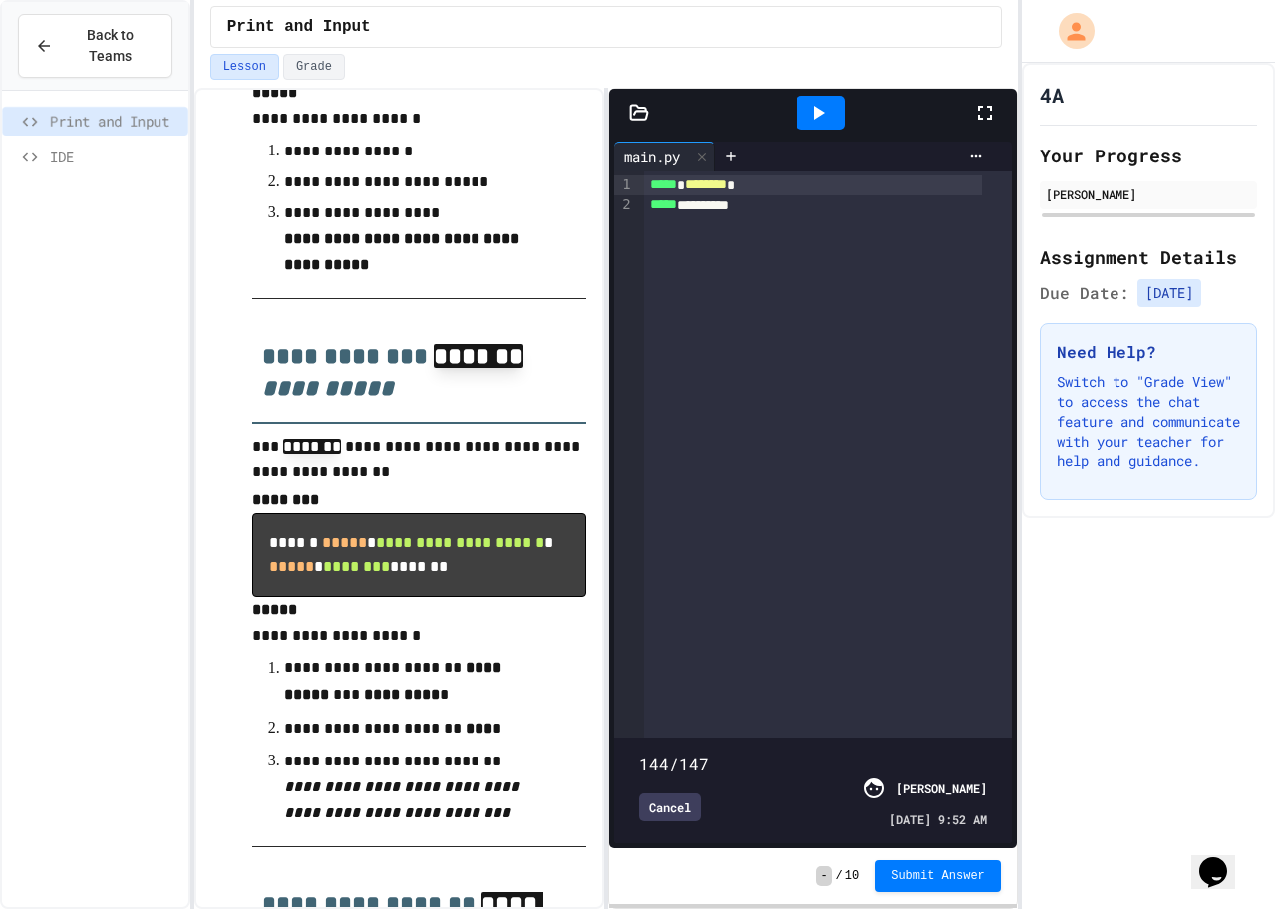
type input "***"
drag, startPoint x: 973, startPoint y: 721, endPoint x: 992, endPoint y: 773, distance: 56.1
click at [987, 786] on div "147/147 Cancel [PERSON_NAME] [DATE] 9:52 AM" at bounding box center [813, 790] width 388 height 96
click at [660, 798] on div "Cancel" at bounding box center [670, 807] width 62 height 28
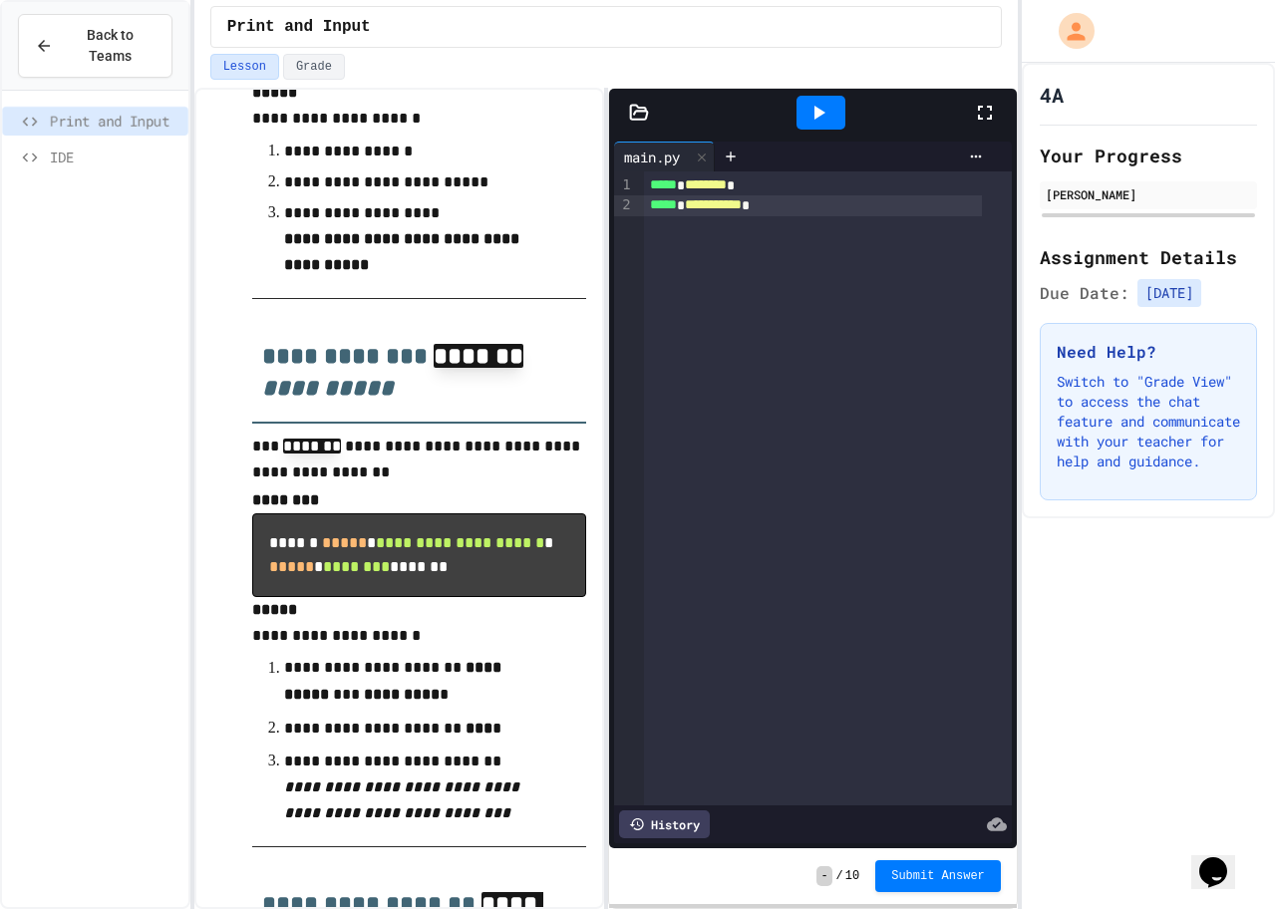
click at [667, 221] on div "**********" at bounding box center [828, 488] width 368 height 634
click at [689, 223] on div "**********" at bounding box center [828, 488] width 368 height 634
click at [746, 231] on div "**********" at bounding box center [828, 488] width 368 height 634
click at [819, 122] on icon at bounding box center [818, 113] width 24 height 24
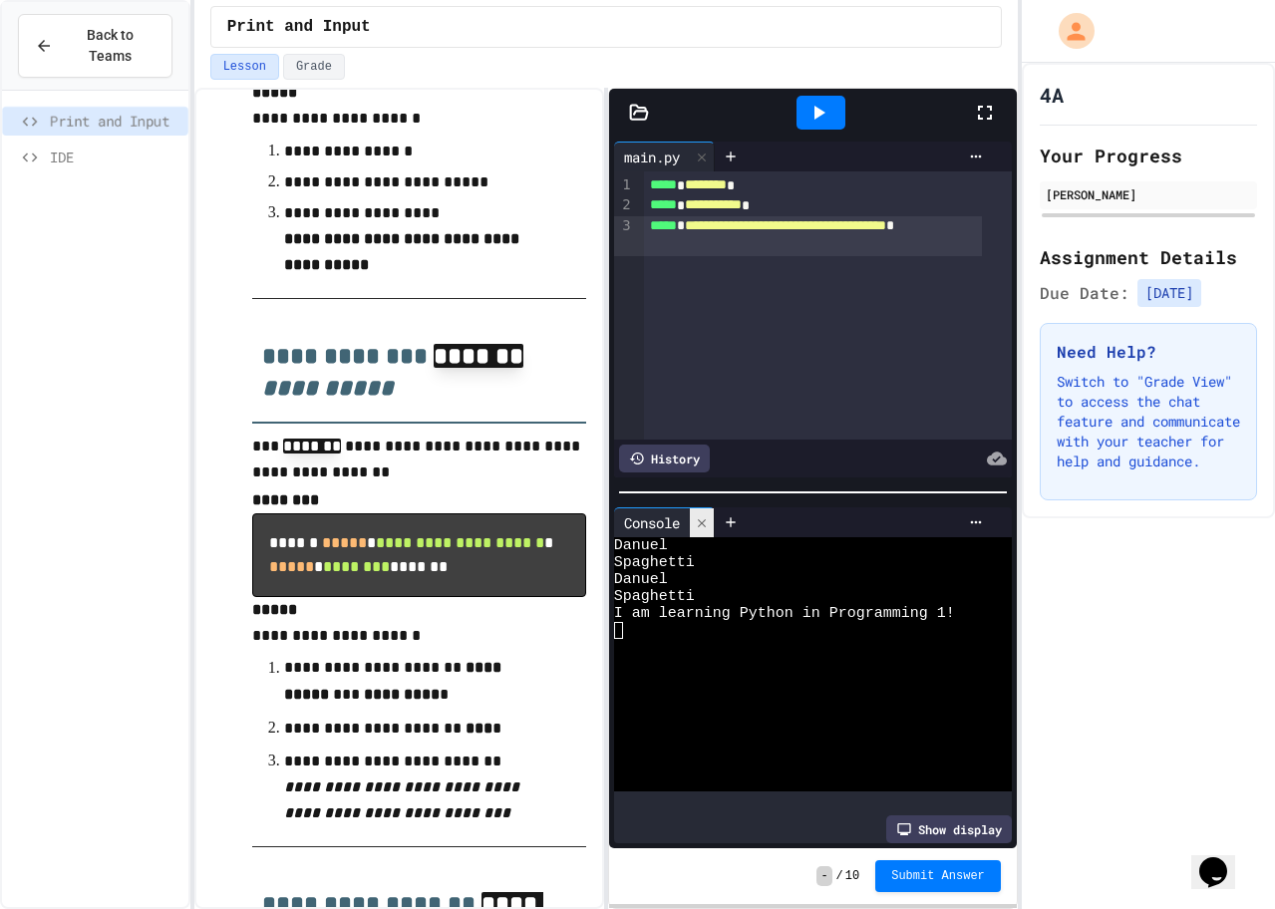
click at [706, 518] on icon at bounding box center [702, 522] width 8 height 8
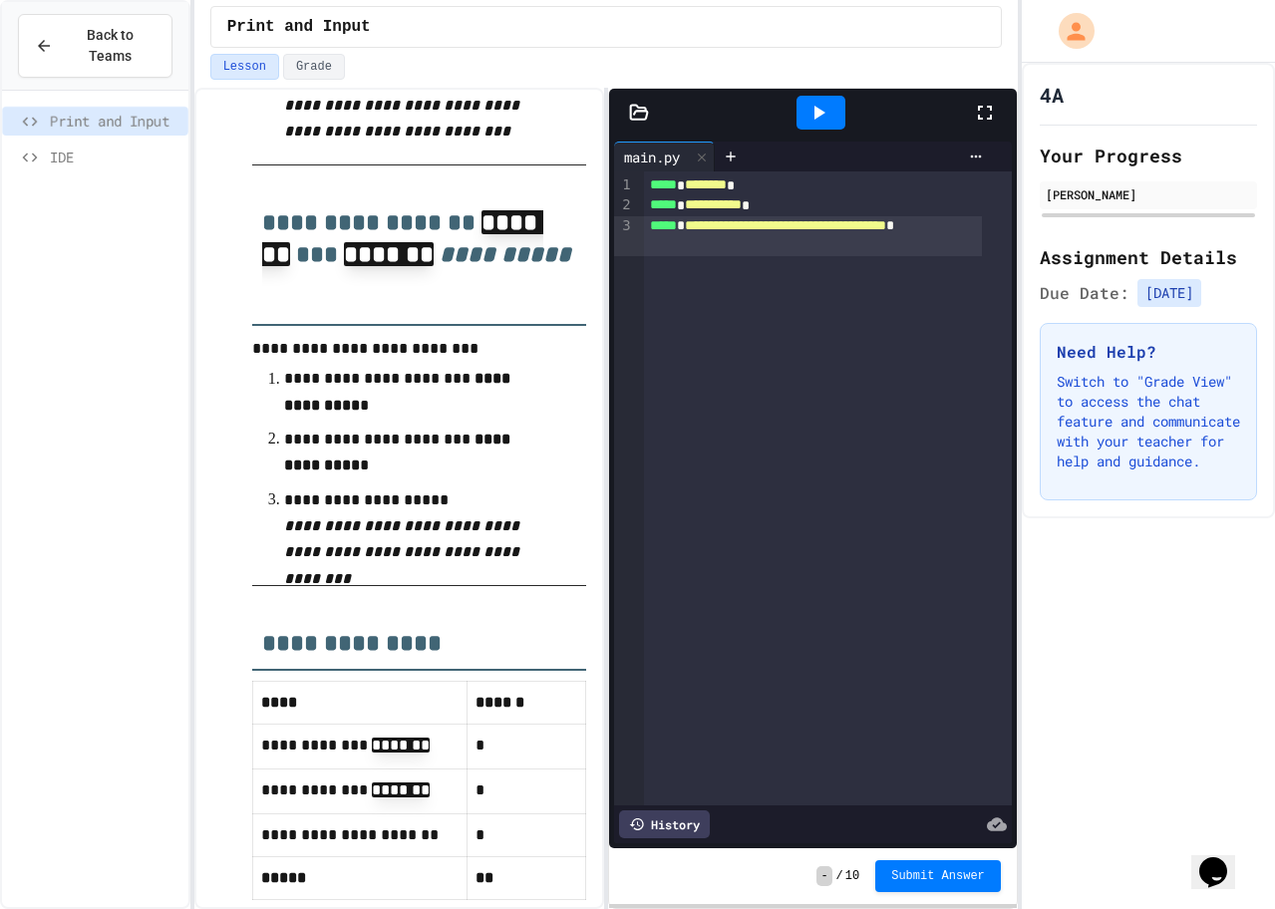
scroll to position [1269, 0]
